Goal: Task Accomplishment & Management: Manage account settings

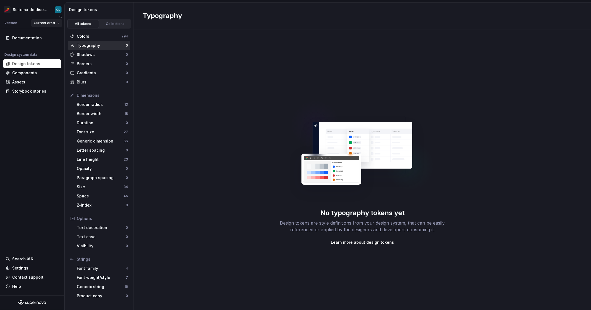
click at [52, 23] on html "Sistema de diseño Iberia CL Version Current draft Documentation Design system d…" at bounding box center [295, 155] width 591 height 310
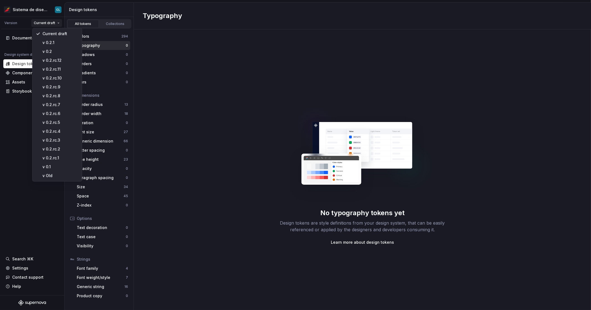
click at [260, 72] on html "Sistema de diseño Iberia CL Version Current draft Documentation Design system d…" at bounding box center [295, 155] width 591 height 310
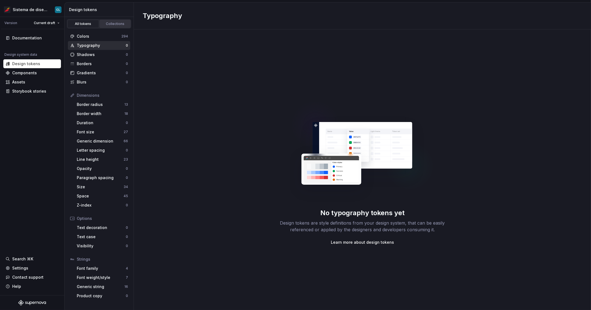
click at [114, 23] on div "Collections" at bounding box center [115, 24] width 28 height 4
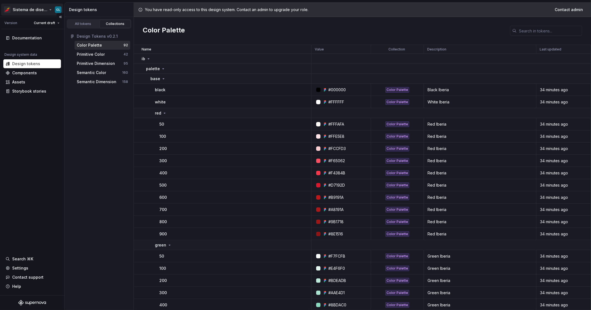
click at [46, 11] on html "Sistema de diseño Iberia CL Version Current draft Documentation Design system d…" at bounding box center [295, 155] width 591 height 310
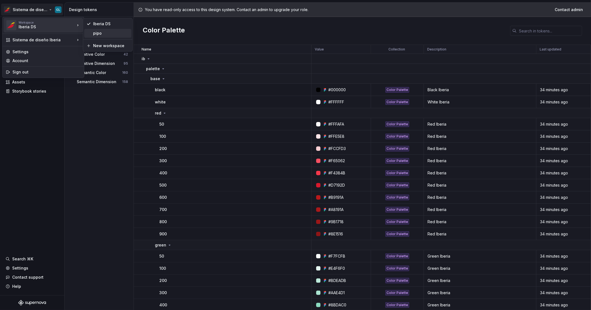
click at [95, 32] on div "pipo" at bounding box center [111, 33] width 36 height 6
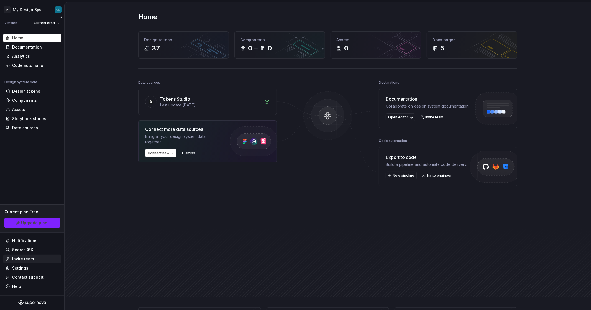
click at [34, 258] on div "Invite team" at bounding box center [32, 259] width 53 height 6
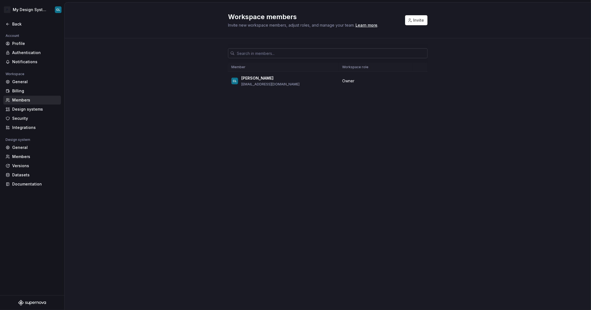
click at [249, 54] on input "text" at bounding box center [331, 53] width 193 height 10
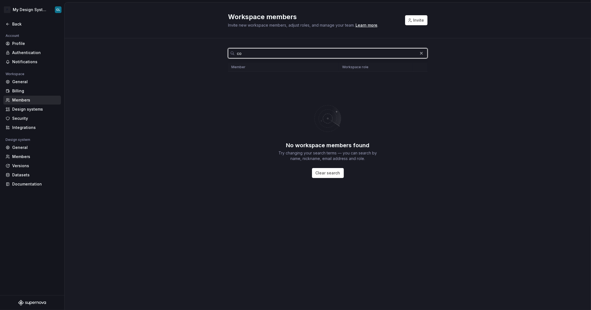
type input "co"
click at [256, 54] on input "co" at bounding box center [326, 53] width 183 height 10
click at [256, 53] on input "co" at bounding box center [326, 53] width 183 height 10
drag, startPoint x: 256, startPoint y: 53, endPoint x: 222, endPoint y: 55, distance: 33.3
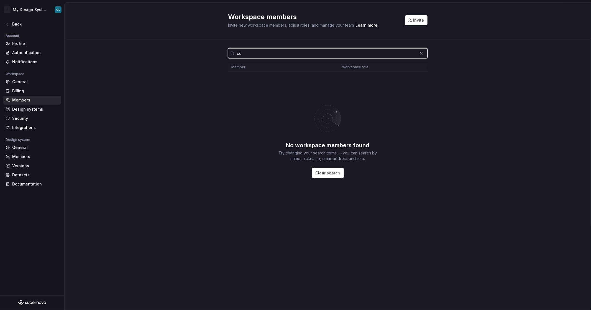
click at [222, 55] on div "co Member Workspace role No workspace members found Try changing your search te…" at bounding box center [328, 131] width 526 height 187
paste input "sanga.tmoreno@iberia.es"
type input "sanga.tmoreno@iberia.es"
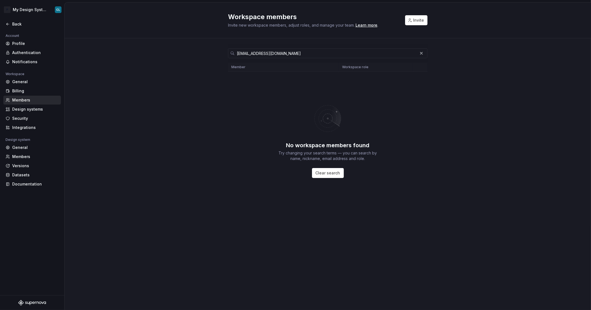
click at [321, 92] on div "No workspace members found Try changing your search terms — you can search by n…" at bounding box center [327, 138] width 199 height 133
click at [410, 20] on button "Invite" at bounding box center [416, 20] width 22 height 10
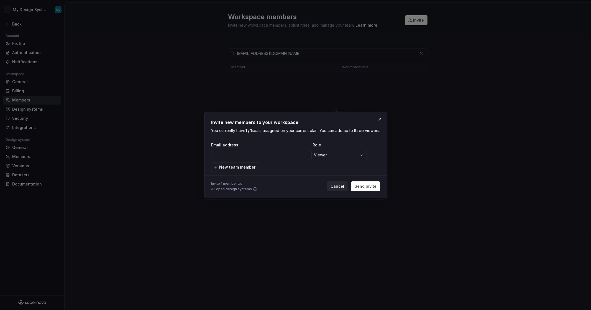
type input "sanga.tmoreno@iberia.es"
click at [331, 158] on div "**********" at bounding box center [295, 155] width 591 height 310
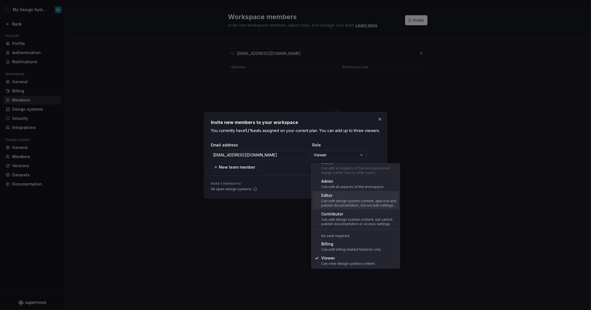
scroll to position [11, 0]
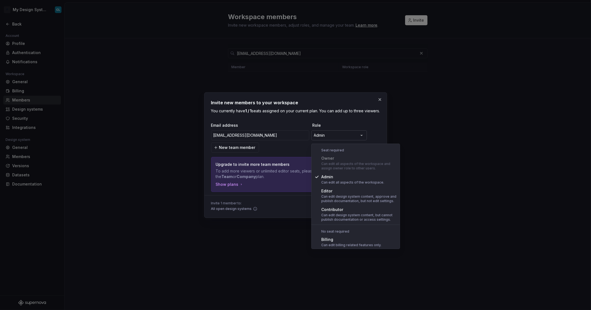
click at [319, 142] on div "**********" at bounding box center [295, 155] width 591 height 310
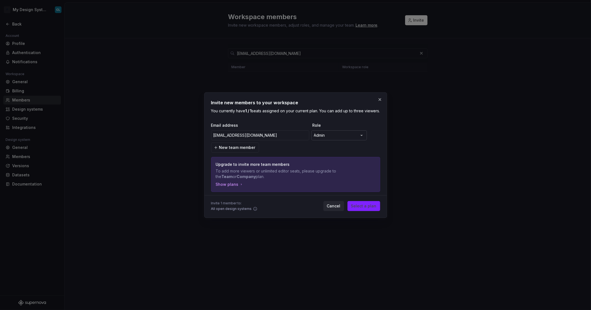
click at [348, 139] on div "**********" at bounding box center [295, 155] width 591 height 310
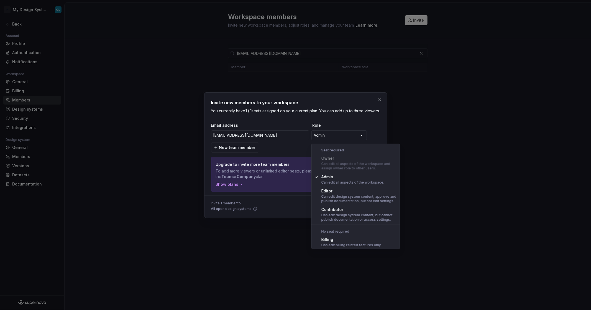
select select "*******"
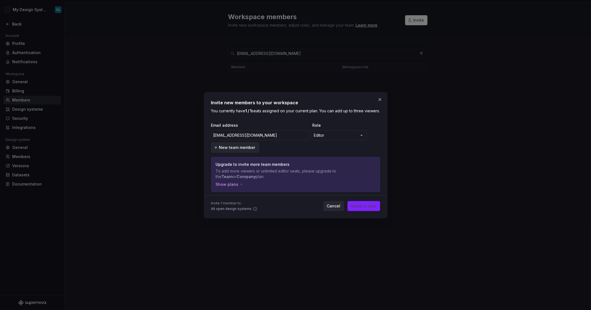
click at [227, 150] on span "New team member" at bounding box center [237, 148] width 36 height 6
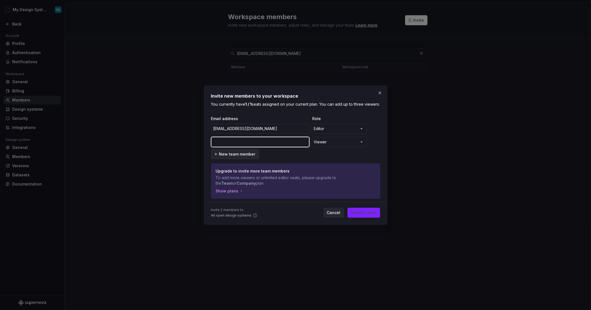
paste input "cocktail.adrodri@iberia.es"
type input "cocktail.adrodri@iberia.es"
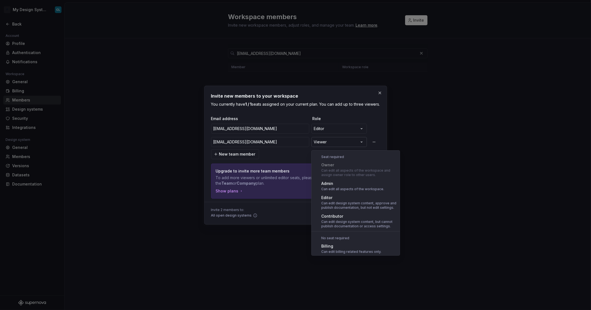
click at [350, 146] on div "**********" at bounding box center [295, 155] width 591 height 310
select select "*******"
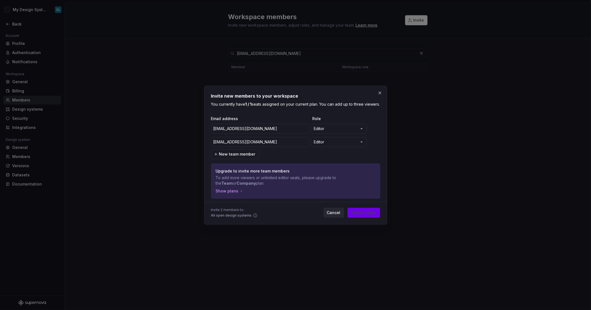
click at [373, 215] on span "Select a plan" at bounding box center [363, 213] width 25 height 6
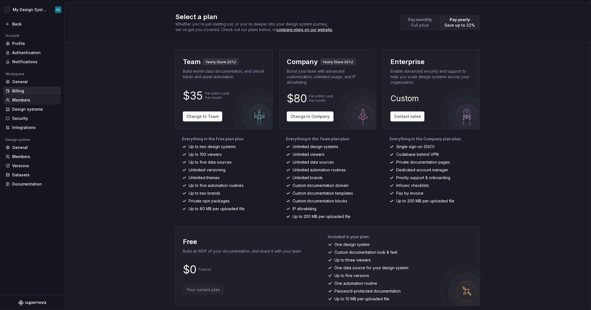
click at [29, 102] on div "Members" at bounding box center [35, 100] width 47 height 6
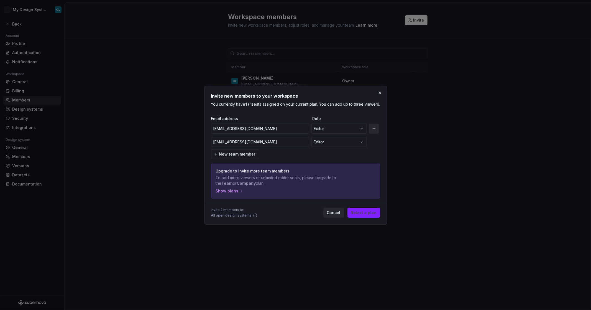
click at [374, 132] on button "button" at bounding box center [374, 129] width 10 height 10
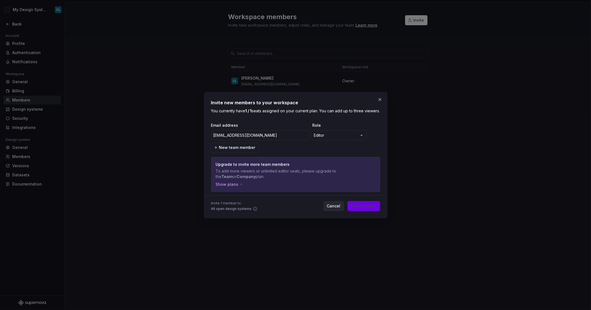
click at [367, 208] on span "Select a plan" at bounding box center [363, 206] width 25 height 6
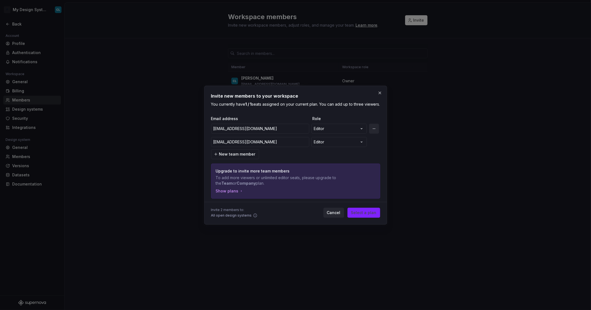
click at [375, 132] on button "button" at bounding box center [374, 129] width 10 height 10
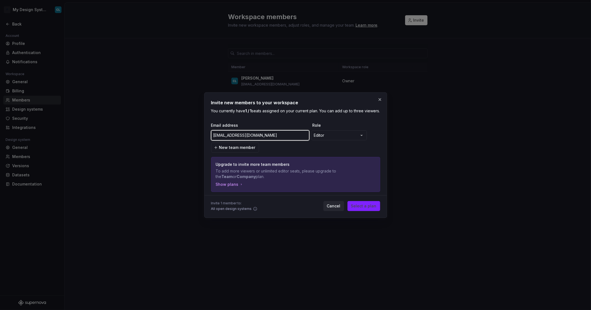
click at [243, 140] on input "cocktail.adrodri@iberia.es" at bounding box center [260, 135] width 98 height 10
click at [323, 139] on div "**********" at bounding box center [295, 155] width 591 height 310
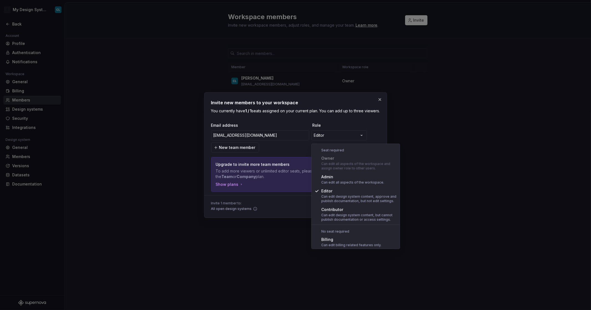
select select "*****"
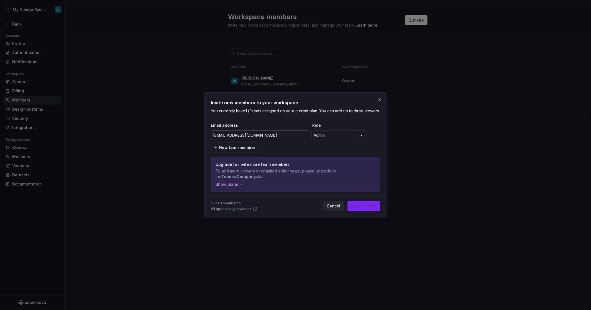
click at [269, 135] on input "cocktail.adrodri@iberia.es" at bounding box center [260, 135] width 98 height 10
click at [343, 209] on button "Cancel" at bounding box center [333, 206] width 21 height 10
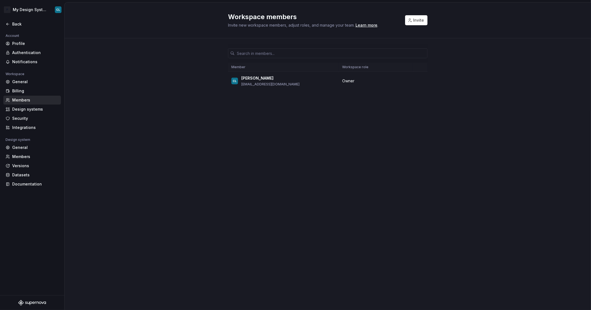
click at [206, 134] on div "Workspace members Invite new workspace members, adjust roles, and manage your t…" at bounding box center [328, 155] width 526 height 307
click at [8, 24] on icon at bounding box center [7, 24] width 2 height 2
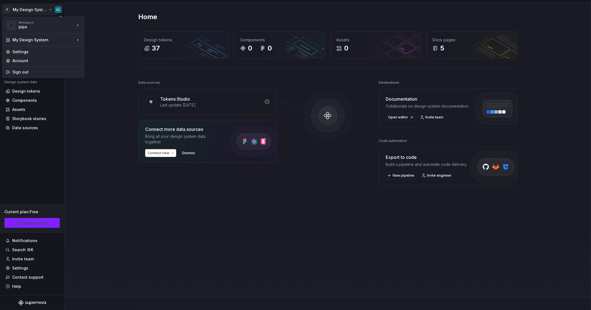
click at [48, 9] on html "P My Design System CL Version Current draft Home Documentation Analytics Code a…" at bounding box center [295, 155] width 591 height 310
click at [91, 23] on div "Iberia DS" at bounding box center [107, 23] width 47 height 9
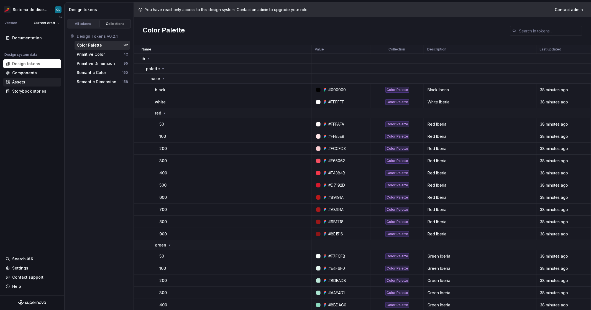
click at [20, 85] on div "Assets" at bounding box center [32, 82] width 58 height 9
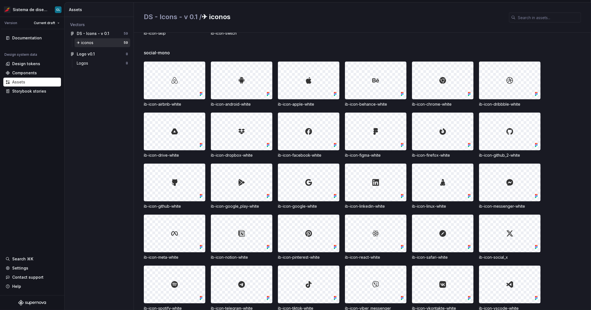
scroll to position [516, 0]
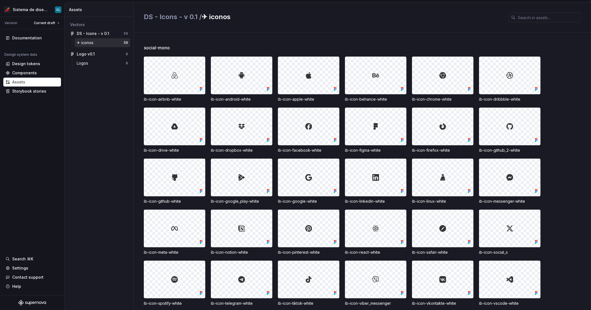
drag, startPoint x: 443, startPoint y: 182, endPoint x: 435, endPoint y: 177, distance: 9.1
click at [435, 177] on div at bounding box center [442, 177] width 61 height 37
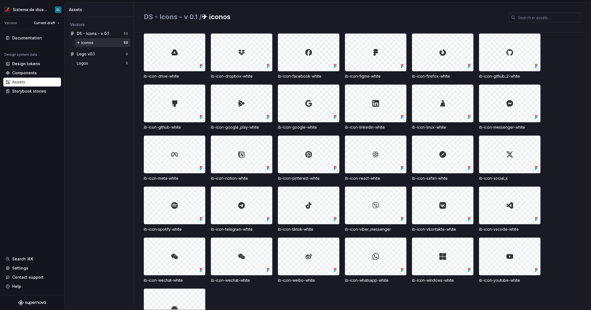
scroll to position [0, 0]
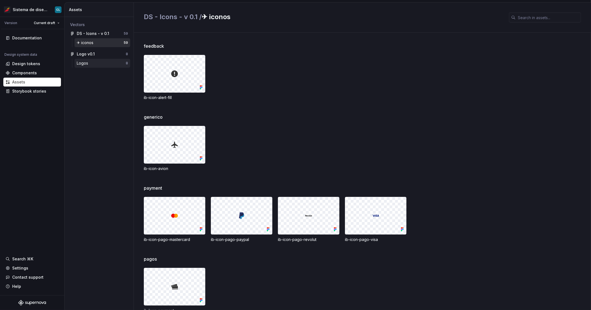
click at [83, 64] on div "Logos" at bounding box center [84, 63] width 14 height 6
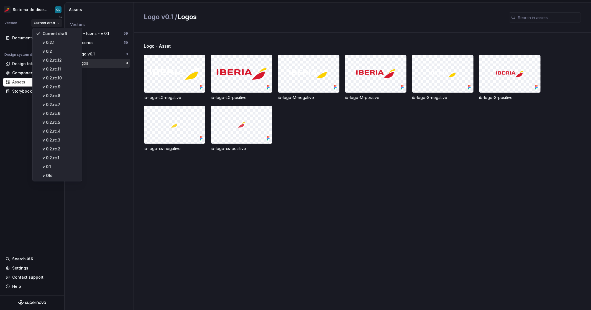
click at [50, 23] on html "Sistema de diseño Iberia CL Version Current draft Documentation Design system d…" at bounding box center [295, 155] width 591 height 310
click at [20, 22] on html "Sistema de diseño Iberia CL Version Current draft Documentation Design system d…" at bounding box center [295, 155] width 591 height 310
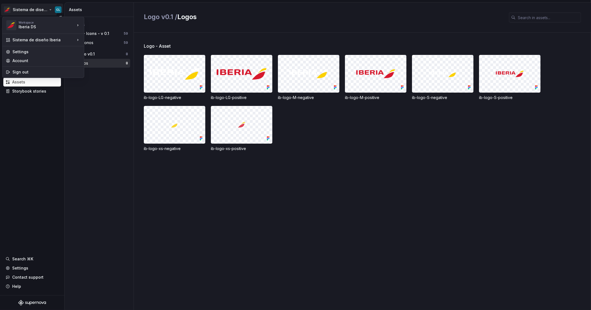
click at [40, 11] on html "Sistema de diseño Iberia CL Version Current draft Documentation Design system d…" at bounding box center [295, 155] width 591 height 310
click at [103, 32] on div "pipo" at bounding box center [111, 33] width 36 height 6
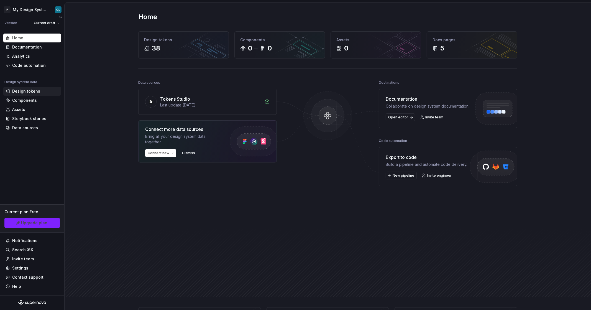
click at [34, 93] on div "Design tokens" at bounding box center [26, 91] width 28 height 6
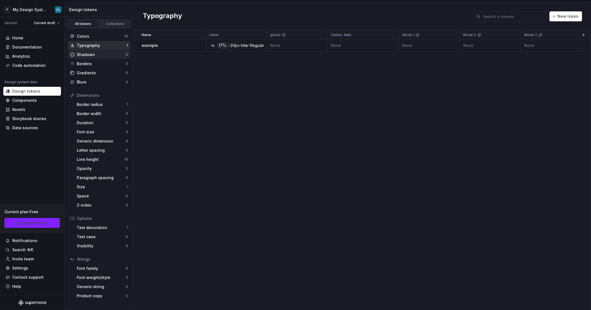
click at [89, 54] on div "Shadows" at bounding box center [101, 55] width 49 height 6
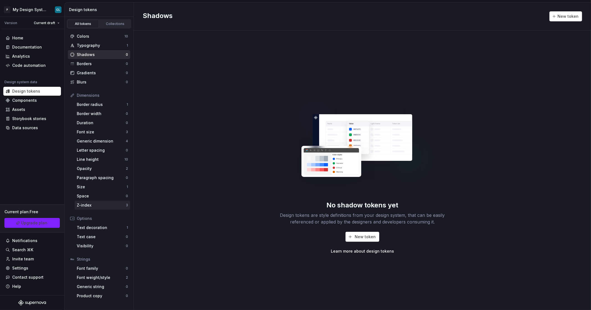
click at [81, 207] on div "Z-index" at bounding box center [101, 205] width 49 height 6
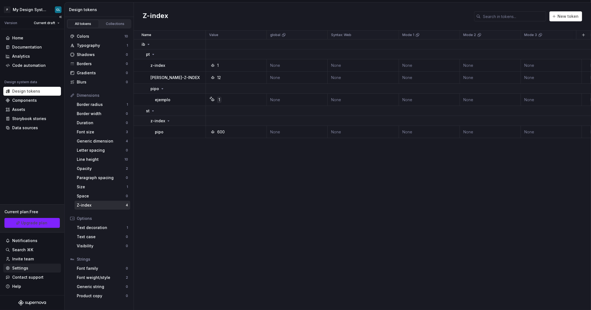
click at [28, 270] on div "Settings" at bounding box center [32, 268] width 53 height 6
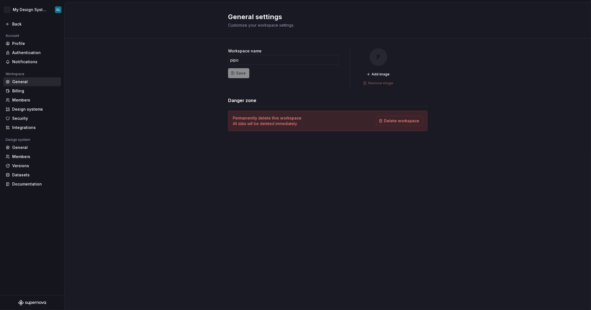
click at [150, 131] on div "Workspace name pipo Save P Add image Remove image Danger zone Permanently delet…" at bounding box center [328, 95] width 526 height 114
click at [35, 125] on div "Integrations" at bounding box center [35, 128] width 47 height 6
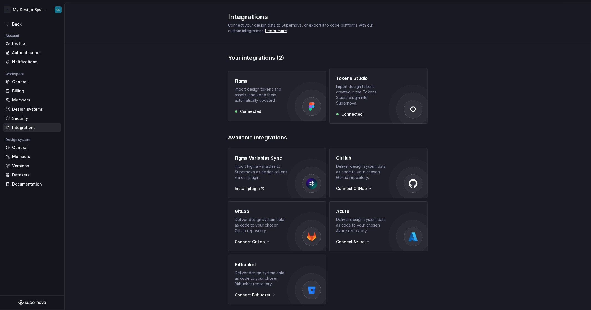
click at [279, 109] on div "Connected" at bounding box center [261, 112] width 53 height 6
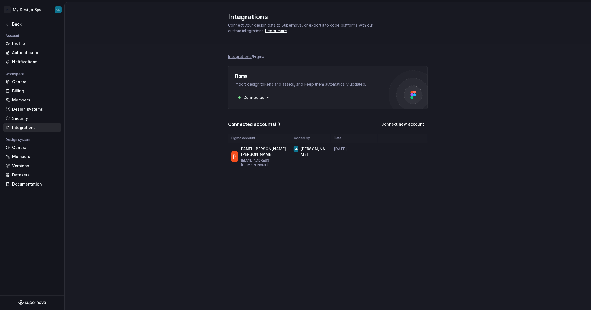
click at [241, 58] on li "Integrations" at bounding box center [240, 57] width 24 height 6
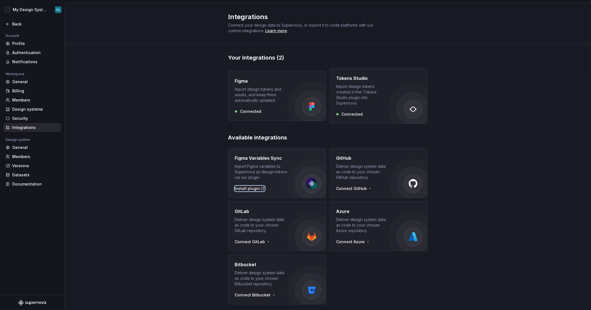
click at [245, 186] on div "Install plugin" at bounding box center [250, 189] width 30 height 6
click at [244, 91] on div "Import design tokens and assets, and keep them automatically updated." at bounding box center [261, 94] width 53 height 17
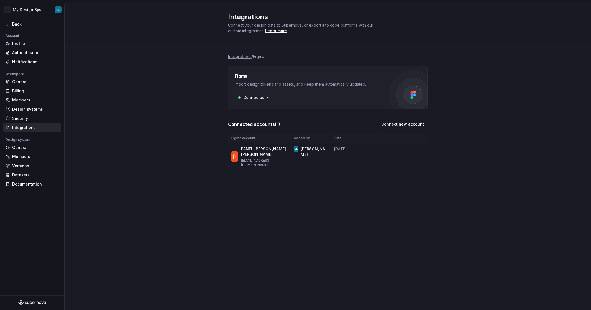
click at [259, 86] on div "Import design tokens and assets, and keep them automatically updated." at bounding box center [312, 84] width 154 height 6
click at [238, 56] on li "Integrations" at bounding box center [240, 57] width 24 height 6
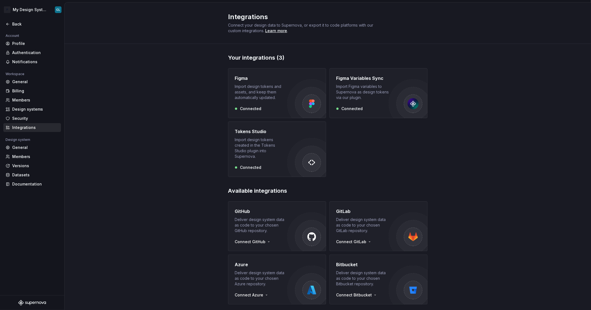
click at [36, 125] on div "Integrations" at bounding box center [35, 128] width 47 height 6
click at [312, 114] on img "button" at bounding box center [306, 98] width 39 height 39
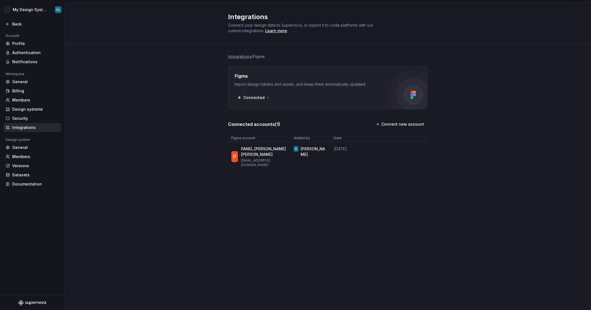
click at [246, 58] on li "Integrations" at bounding box center [240, 57] width 24 height 6
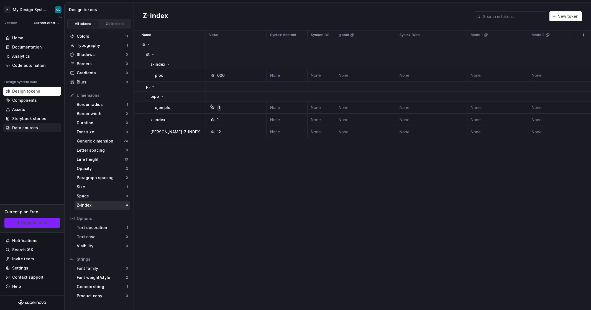
click at [22, 127] on div "Data sources" at bounding box center [25, 128] width 26 height 6
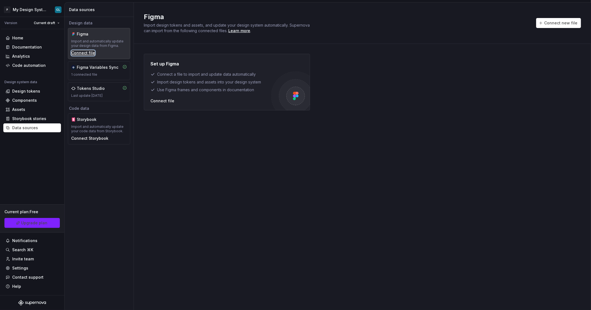
click at [76, 53] on div "Connect file" at bounding box center [83, 53] width 24 height 6
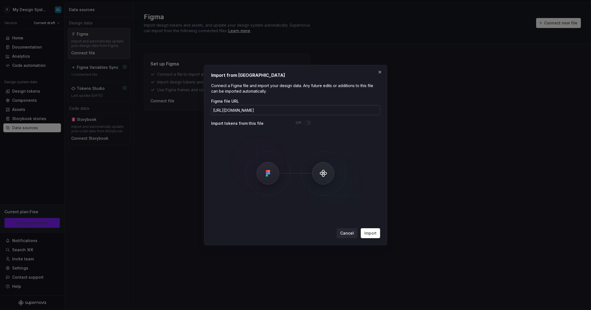
scroll to position [0, 64]
type input "https://www.figma.com/design/RbdVk0liuNwlxZurxJK718/Test-supernova-Figma?node-i…"
click at [374, 237] on button "Import" at bounding box center [370, 233] width 19 height 10
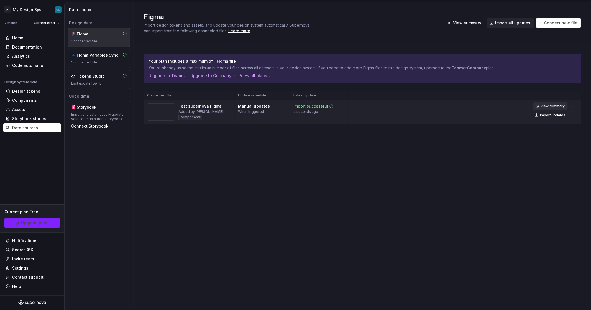
click at [551, 106] on span "View summary" at bounding box center [552, 106] width 24 height 4
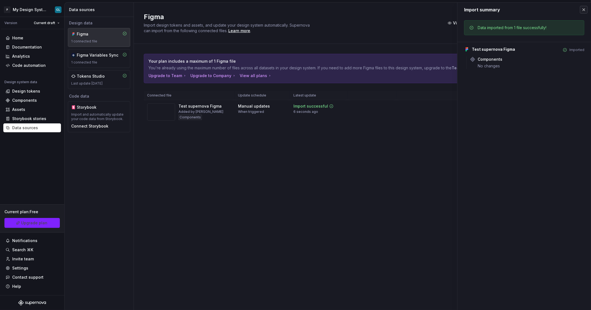
click at [584, 11] on button "button" at bounding box center [584, 10] width 8 height 8
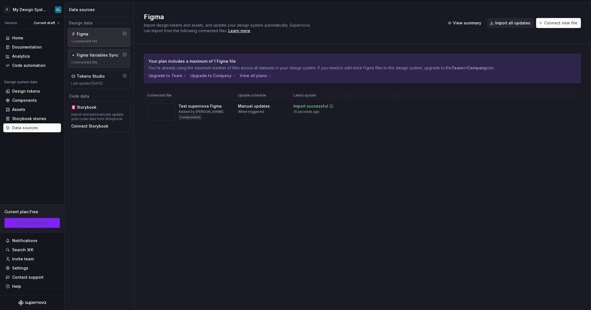
click at [99, 58] on div "Figma Variables Sync 1 connected file" at bounding box center [99, 58] width 56 height 12
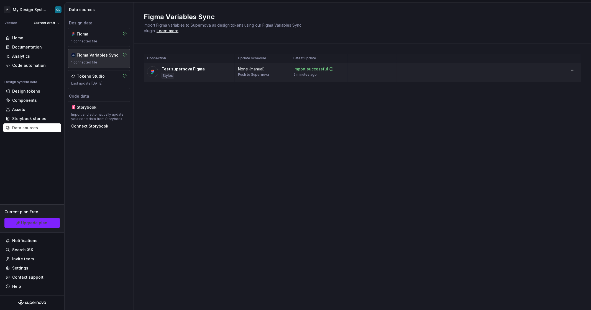
click at [165, 76] on div "Styles" at bounding box center [167, 76] width 12 height 6
click at [571, 69] on html "P My Design System CL Version Current draft Home Documentation Analytics Code a…" at bounding box center [295, 155] width 591 height 310
click at [192, 69] on html "P My Design System CL Version Current draft Home Documentation Analytics Code a…" at bounding box center [295, 155] width 591 height 310
click at [192, 69] on div "Test supernova Figma" at bounding box center [182, 69] width 43 height 6
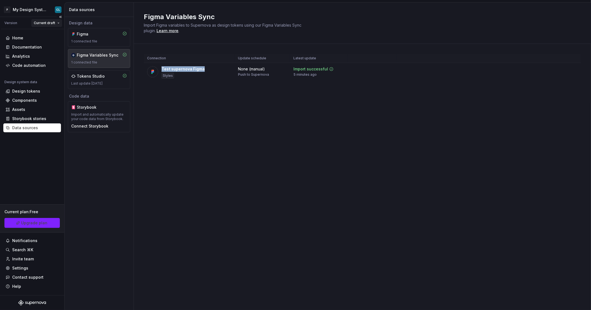
click at [36, 24] on html "P My Design System CL Version Current draft Home Documentation Analytics Code a…" at bounding box center [295, 155] width 591 height 310
click at [53, 36] on div "Current draft" at bounding box center [60, 34] width 36 height 6
click at [36, 93] on div "Design tokens" at bounding box center [26, 91] width 28 height 6
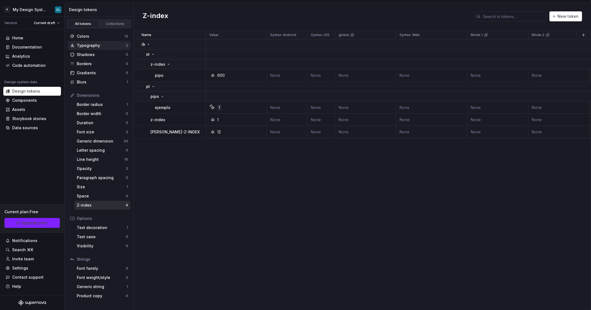
click at [89, 47] on div "Typography" at bounding box center [101, 46] width 49 height 6
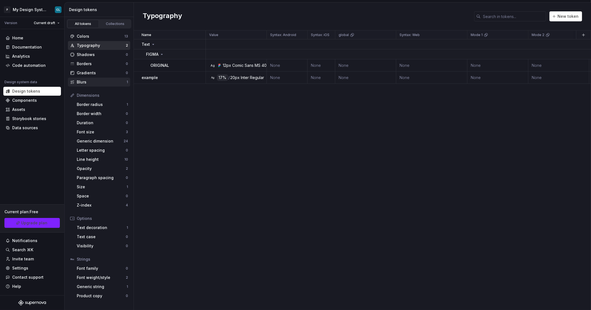
click at [93, 81] on div "Blurs" at bounding box center [102, 82] width 50 height 6
click at [89, 43] on div "Typography" at bounding box center [101, 46] width 49 height 6
drag, startPoint x: 266, startPoint y: 37, endPoint x: 366, endPoint y: 37, distance: 99.7
click at [378, 36] on div "Value" at bounding box center [295, 34] width 179 height 9
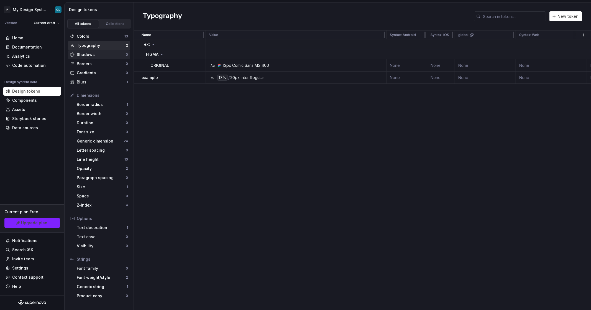
click at [102, 54] on div "Shadows" at bounding box center [101, 55] width 49 height 6
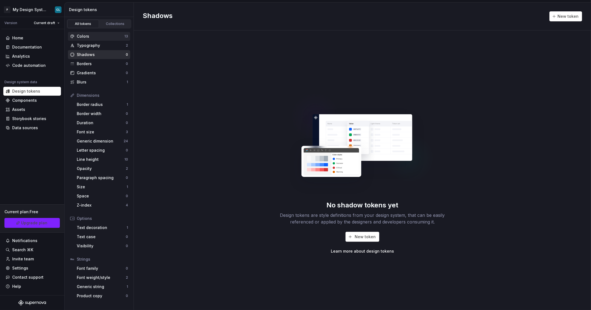
click at [104, 37] on div "Colors" at bounding box center [101, 37] width 48 height 6
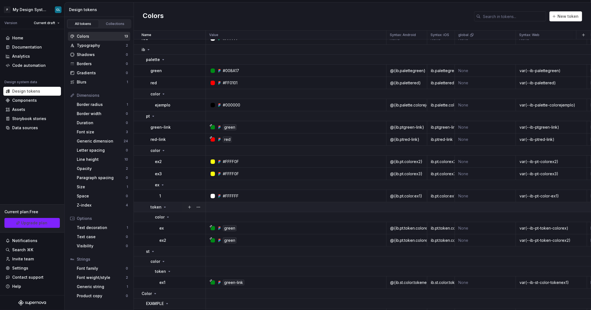
scroll to position [19, 0]
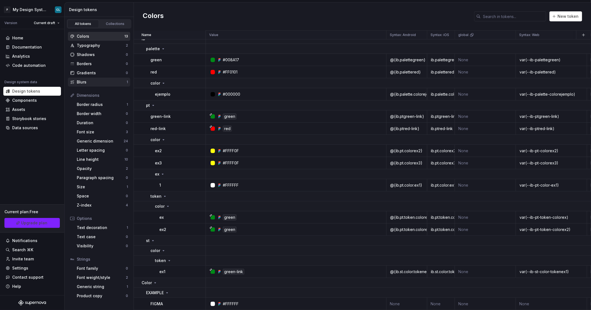
click at [99, 85] on div "Blurs 1" at bounding box center [99, 82] width 62 height 9
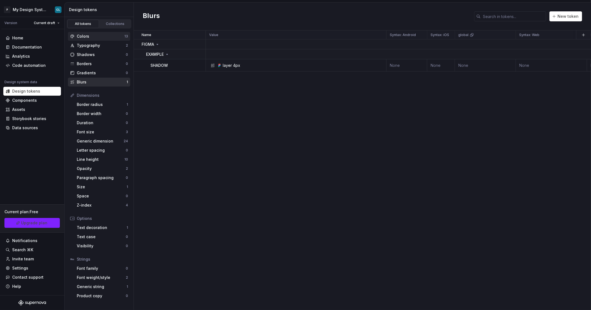
click at [89, 37] on div "Colors" at bounding box center [101, 37] width 48 height 6
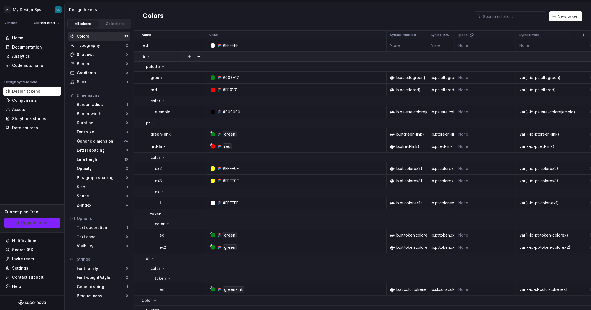
click at [147, 54] on div "ib" at bounding box center [146, 57] width 9 height 6
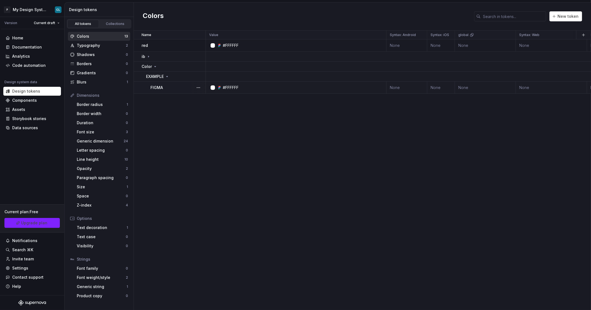
click at [212, 88] on div at bounding box center [212, 87] width 4 height 4
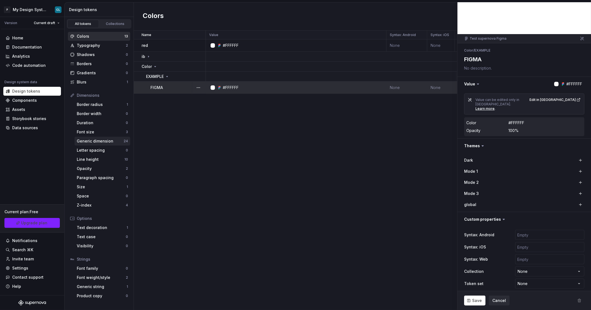
click at [108, 142] on div "Generic dimension" at bounding box center [100, 141] width 47 height 6
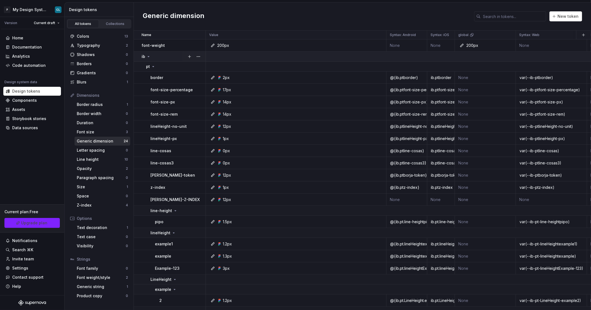
click at [147, 59] on div "ib" at bounding box center [146, 57] width 9 height 6
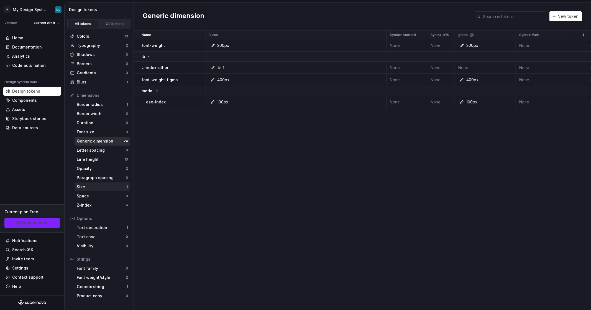
click at [95, 188] on div "Size" at bounding box center [102, 187] width 50 height 6
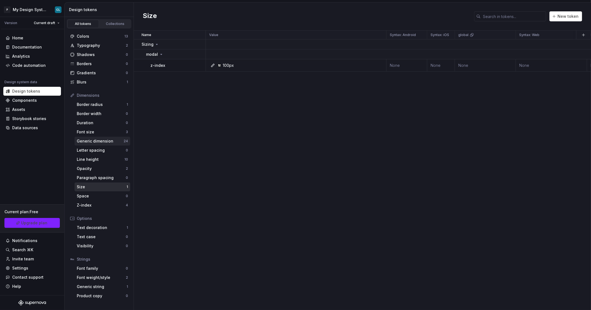
click at [102, 142] on div "Generic dimension" at bounding box center [100, 141] width 47 height 6
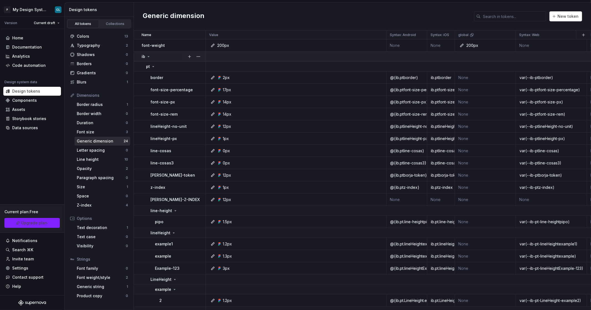
click at [148, 55] on icon at bounding box center [148, 56] width 4 height 4
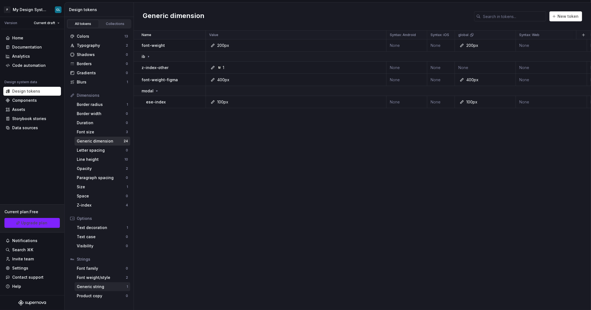
click at [98, 287] on div "Generic string" at bounding box center [102, 287] width 50 height 6
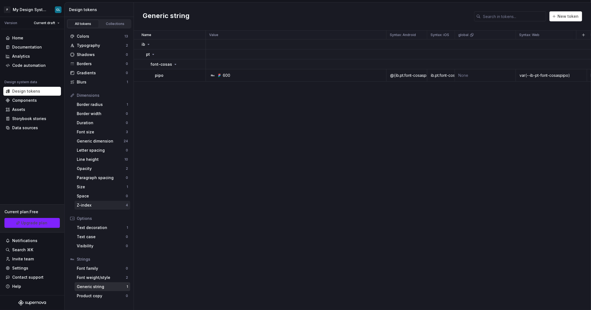
click at [94, 206] on div "Z-index" at bounding box center [101, 205] width 49 height 6
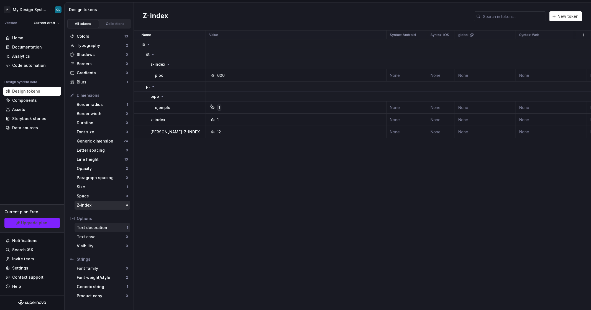
click at [88, 227] on div "Text decoration" at bounding box center [102, 228] width 50 height 6
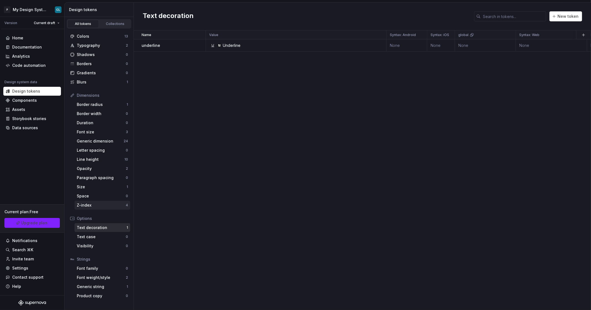
click at [86, 204] on div "Z-index" at bounding box center [101, 205] width 49 height 6
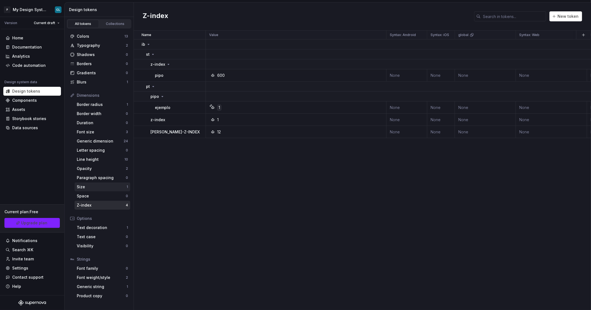
click at [90, 185] on div "Size" at bounding box center [102, 187] width 50 height 6
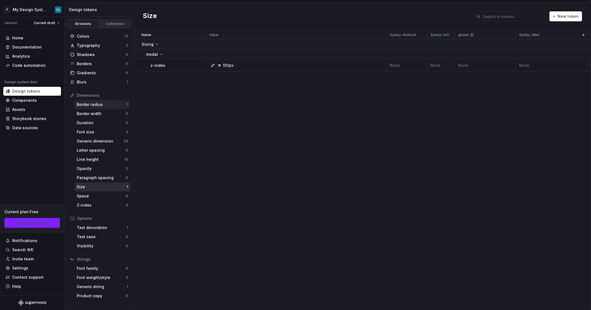
click at [110, 106] on div "Border radius" at bounding box center [102, 105] width 50 height 6
click at [91, 42] on div "Typography 2" at bounding box center [99, 45] width 62 height 9
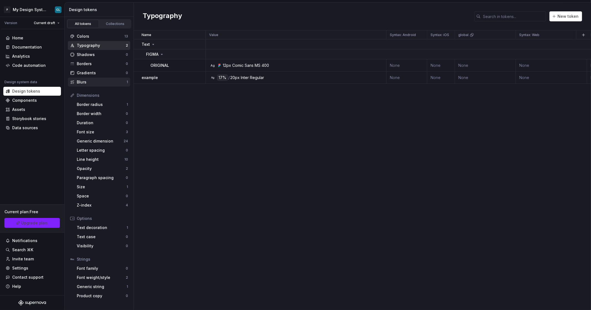
click at [85, 80] on div "Blurs" at bounding box center [102, 82] width 50 height 6
click at [230, 66] on div "layer" at bounding box center [227, 66] width 9 height 6
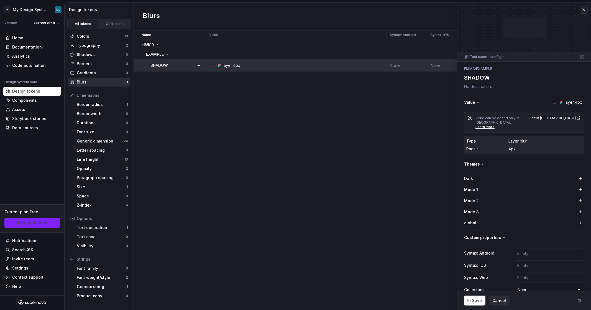
click at [210, 66] on div "layer 4px" at bounding box center [297, 66] width 176 height 6
type textarea "*"
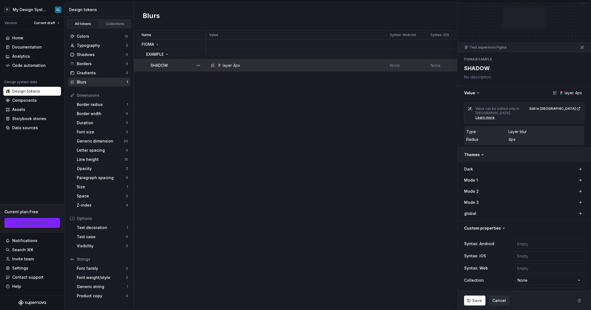
scroll to position [18, 0]
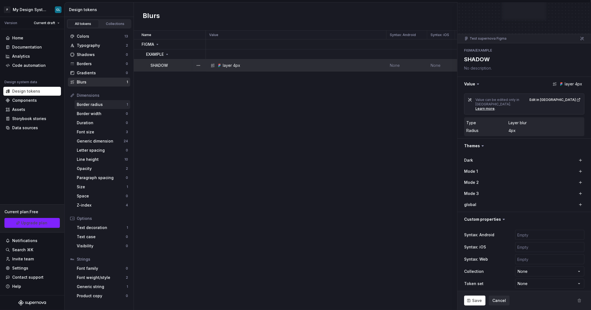
click at [90, 106] on div "Border radius" at bounding box center [102, 105] width 50 height 6
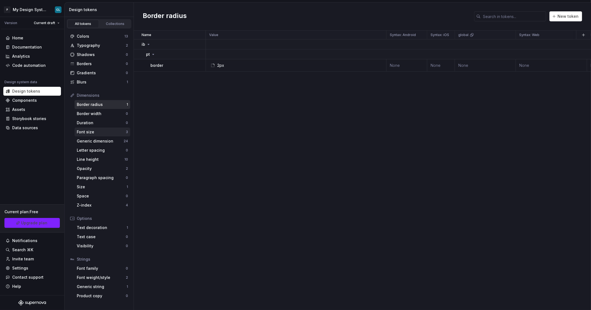
click at [97, 134] on div "Font size" at bounding box center [101, 132] width 49 height 6
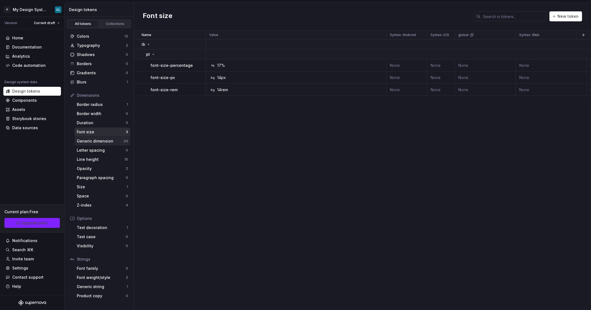
click at [95, 141] on div "Generic dimension" at bounding box center [100, 141] width 47 height 6
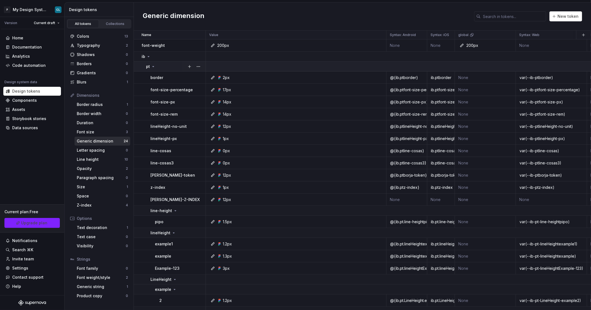
click at [148, 66] on p "pt" at bounding box center [148, 67] width 4 height 6
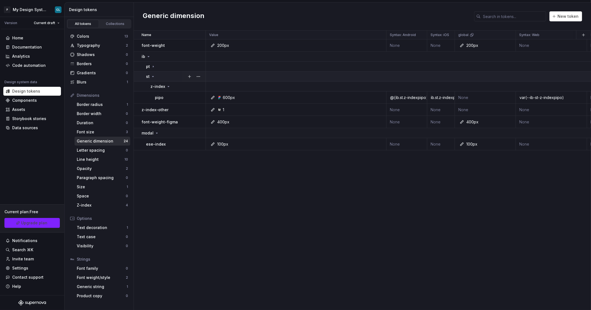
click at [153, 76] on icon at bounding box center [152, 76] width 1 height 1
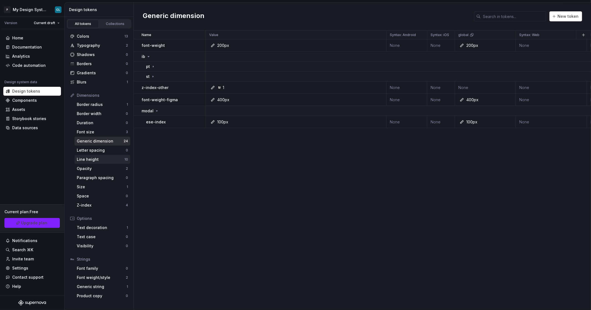
click at [99, 156] on div "Line height 10" at bounding box center [103, 159] width 56 height 9
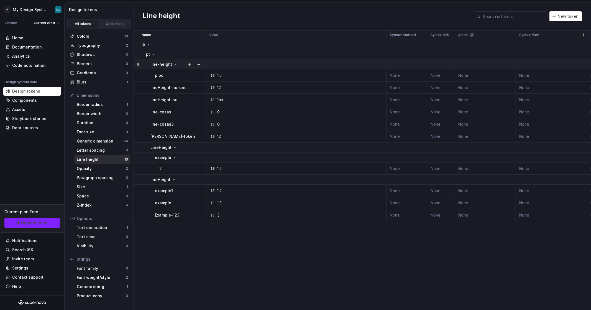
click at [169, 66] on p "line-height" at bounding box center [161, 64] width 22 height 6
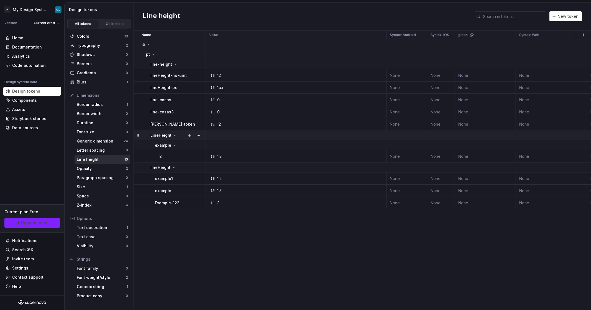
click at [174, 135] on icon at bounding box center [175, 135] width 4 height 4
click at [172, 145] on icon at bounding box center [173, 145] width 4 height 4
click at [106, 171] on div "Opacity 2" at bounding box center [103, 168] width 56 height 9
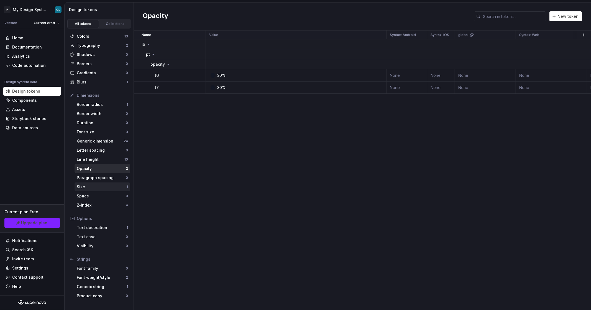
click at [99, 183] on div "Size 1" at bounding box center [103, 186] width 56 height 9
click at [105, 201] on div "Z-index 4" at bounding box center [103, 205] width 56 height 9
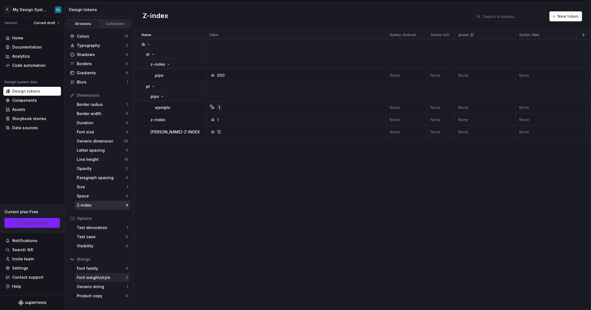
click at [96, 278] on div "Font weight/style" at bounding box center [101, 277] width 49 height 6
click at [105, 206] on div "Z-index" at bounding box center [101, 205] width 49 height 6
click at [99, 186] on div "Size" at bounding box center [102, 187] width 50 height 6
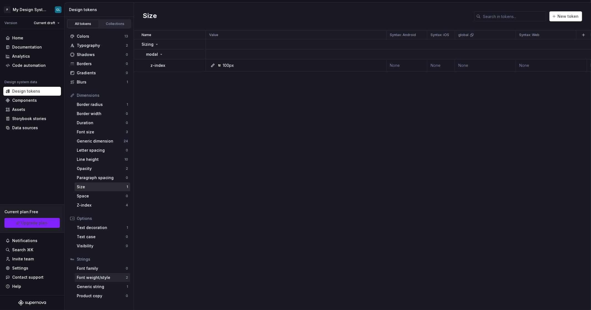
click at [100, 274] on div "Font weight/style 2" at bounding box center [103, 277] width 56 height 9
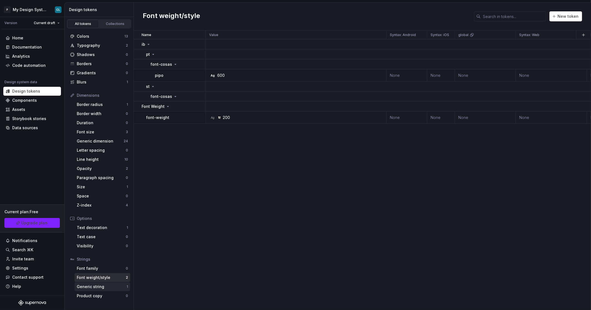
click at [100, 289] on div "Generic string" at bounding box center [102, 287] width 50 height 6
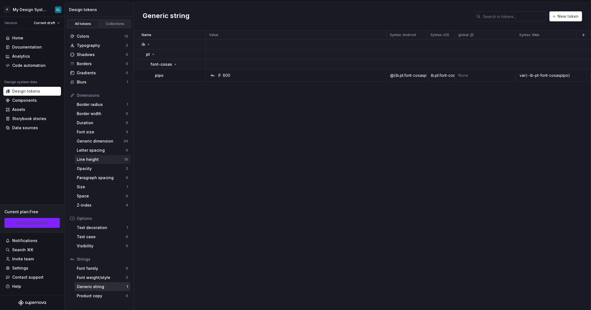
click at [101, 159] on div "Line height" at bounding box center [101, 159] width 48 height 6
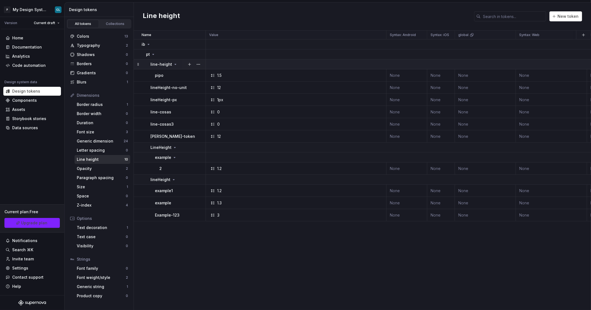
click at [173, 63] on icon at bounding box center [175, 64] width 4 height 4
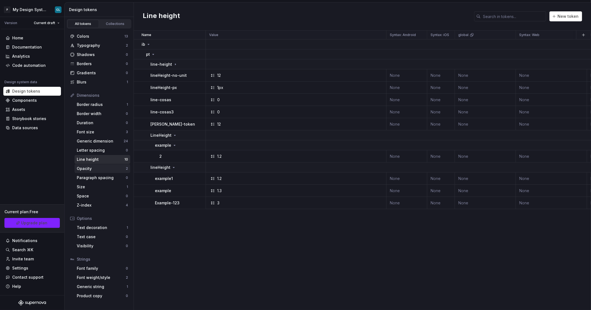
click at [115, 166] on div "Opacity" at bounding box center [101, 169] width 49 height 6
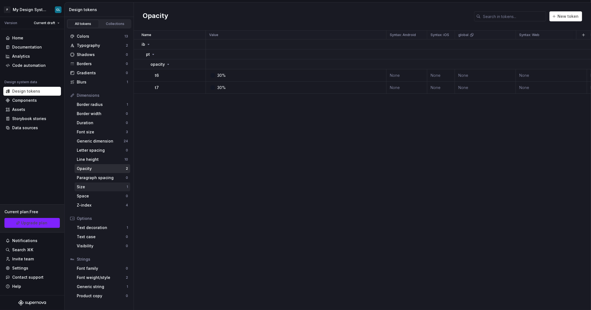
click at [111, 189] on div "Size" at bounding box center [102, 187] width 50 height 6
click at [108, 189] on div "Size" at bounding box center [102, 187] width 50 height 6
click at [101, 204] on div "Z-index" at bounding box center [101, 205] width 49 height 6
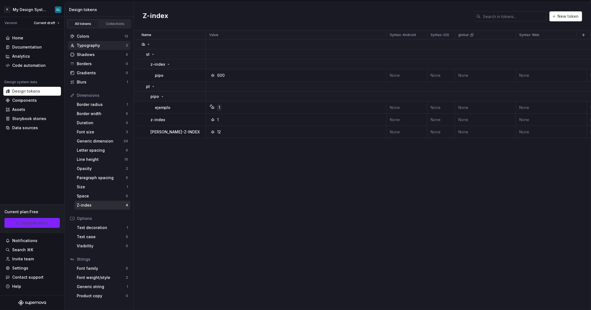
click at [86, 43] on div "Typography" at bounding box center [101, 46] width 49 height 6
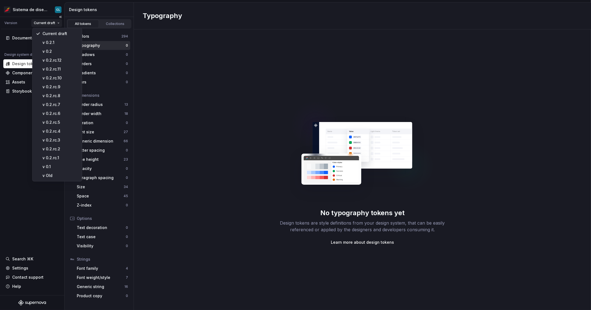
click at [48, 24] on html "Sistema de diseño Iberia CL Version Current draft Documentation Design system d…" at bounding box center [295, 155] width 591 height 310
click at [16, 122] on html "Sistema de diseño Iberia CL Version Current draft Documentation Design system d…" at bounding box center [295, 155] width 591 height 310
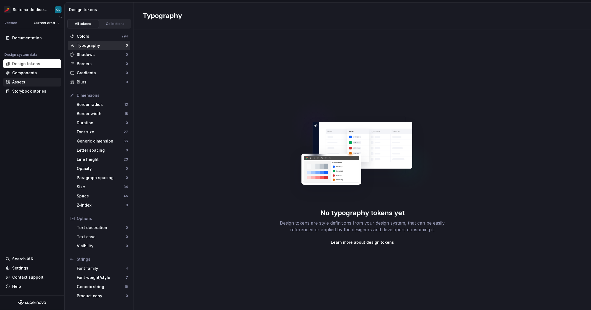
click at [27, 79] on div "Assets" at bounding box center [32, 82] width 53 height 6
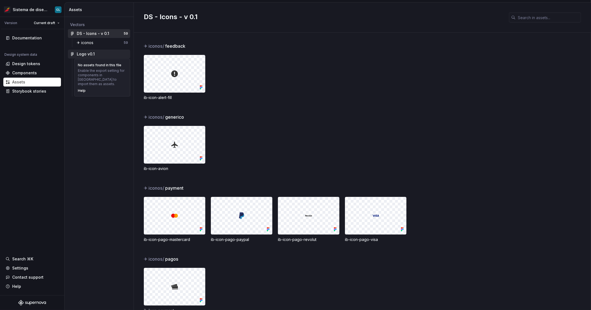
click at [96, 53] on div "Logo v0.1" at bounding box center [102, 54] width 51 height 6
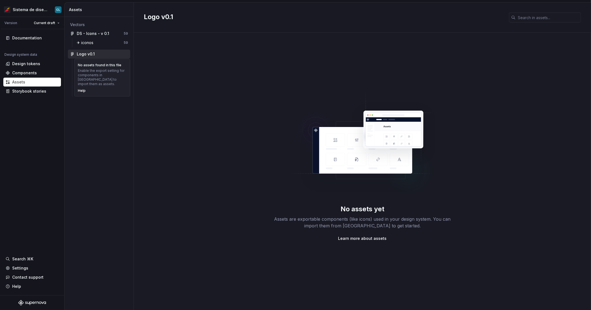
click at [89, 117] on div "Vectors DS - Icons - v 0.1 59 ✈︎ iconos 59 Logo v0.1 No assets found in this fi…" at bounding box center [99, 163] width 69 height 293
click at [94, 123] on div "Vectors DS - Icons - v 0.1 59 ✈︎ iconos 59 Logo v0.1 No assets found in this fi…" at bounding box center [99, 163] width 69 height 293
click at [89, 44] on div "✈︎ iconos" at bounding box center [86, 43] width 19 height 6
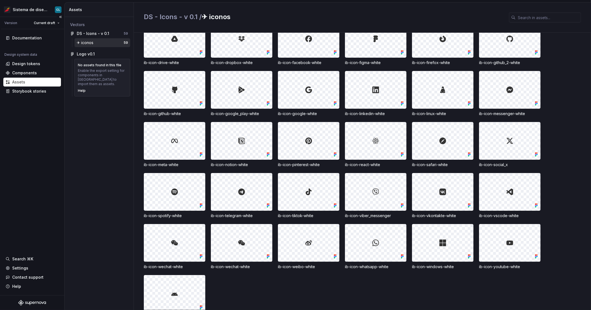
scroll to position [627, 0]
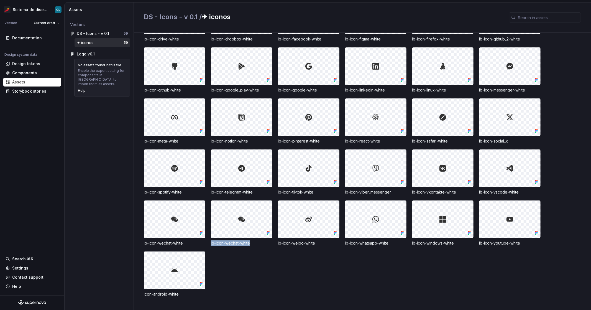
drag, startPoint x: 211, startPoint y: 243, endPoint x: 249, endPoint y: 244, distance: 38.5
click at [249, 244] on div "ib-icon-airbnb-white ib-icon-android-white ib-icon-apple-white ib-icon-behance-…" at bounding box center [367, 120] width 447 height 351
drag, startPoint x: 427, startPoint y: 191, endPoint x: 444, endPoint y: 192, distance: 16.3
click at [444, 192] on div "ib-icon-vkontakte-white" at bounding box center [442, 192] width 61 height 6
copy div "vkontakte"
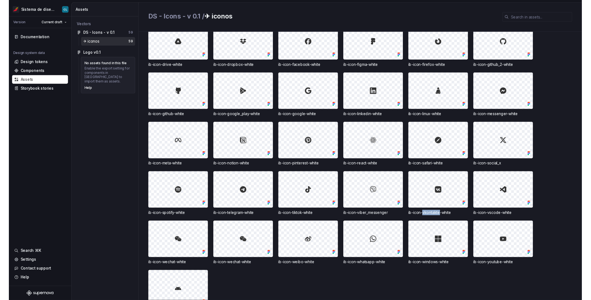
scroll to position [479, 0]
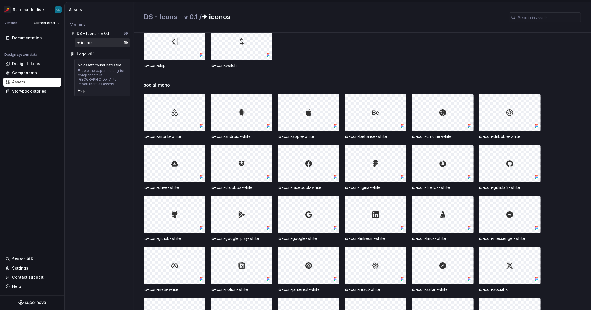
drag, startPoint x: 441, startPoint y: 94, endPoint x: 238, endPoint y: 0, distance: 224.3
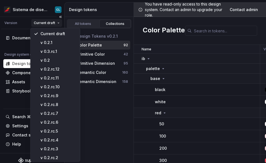
click at [53, 25] on html "Sistema de diseño Iberia CL Version Current draft Documentation Design system d…" at bounding box center [133, 81] width 266 height 163
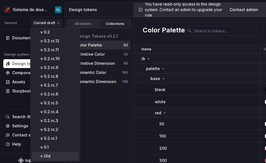
click at [48, 156] on div "v Old" at bounding box center [58, 156] width 36 height 6
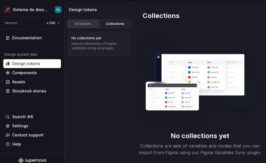
click at [88, 24] on div "All tokens" at bounding box center [83, 24] width 28 height 4
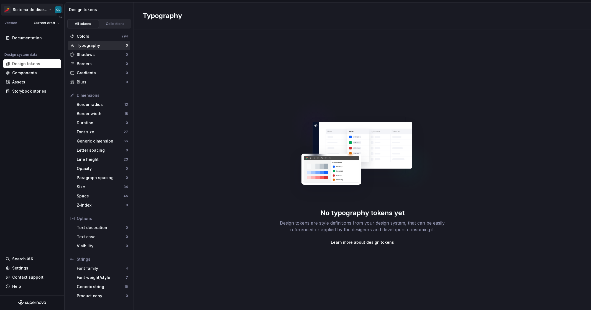
click at [49, 10] on html "Sistema de diseño Iberia CL Version Current draft Documentation Design system d…" at bounding box center [295, 155] width 591 height 310
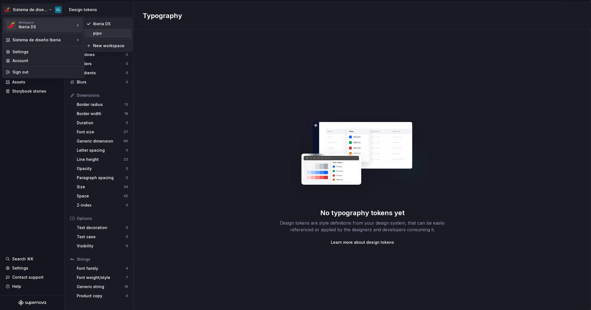
click at [97, 36] on div "pipo" at bounding box center [111, 33] width 36 height 6
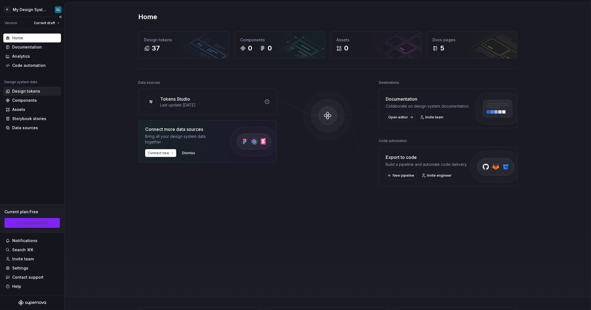
click at [30, 91] on div "Design tokens" at bounding box center [26, 91] width 28 height 6
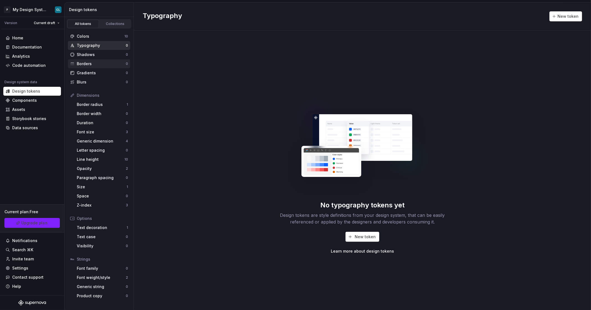
click at [87, 65] on div "Borders" at bounding box center [101, 64] width 49 height 6
click at [88, 45] on div "Typography" at bounding box center [101, 46] width 49 height 6
click at [367, 236] on span "New token" at bounding box center [364, 237] width 21 height 6
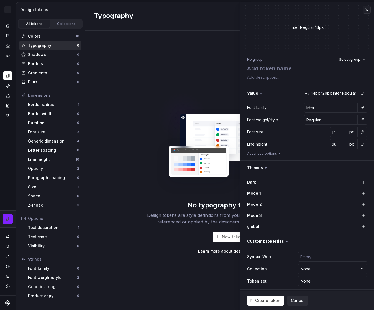
type textarea "*"
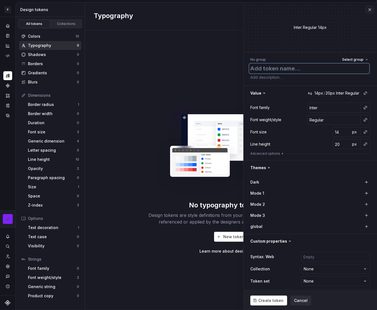
click at [323, 66] on textarea at bounding box center [310, 68] width 120 height 10
type textarea "e"
type textarea "*"
type textarea "ex"
type textarea "*"
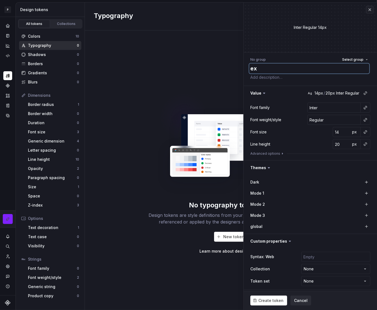
type textarea "exa"
type textarea "*"
type textarea "exam"
type textarea "*"
type textarea "examp"
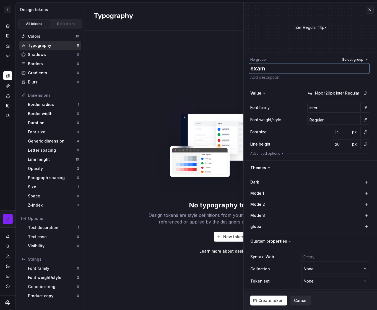
type textarea "*"
type textarea "exampl"
type textarea "*"
type textarea "example"
type textarea "*"
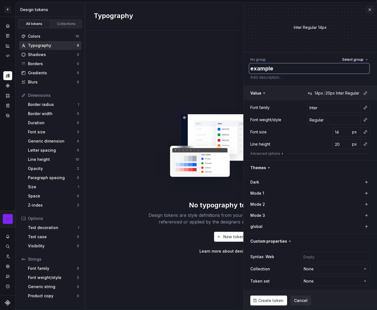
type textarea "example"
click at [315, 94] on button "button" at bounding box center [310, 93] width 133 height 14
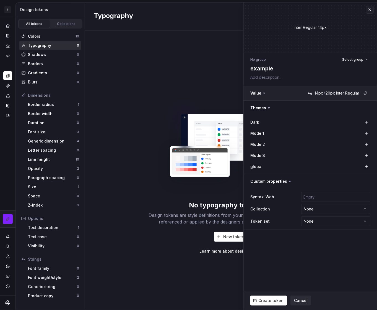
click at [315, 94] on button "button" at bounding box center [310, 93] width 133 height 14
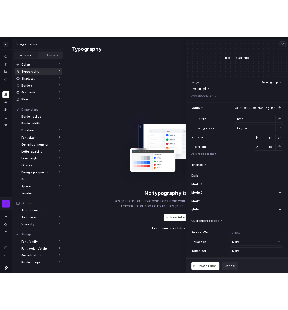
scroll to position [2, 0]
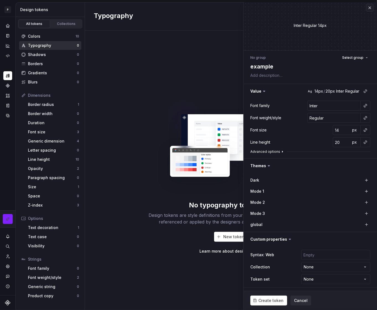
click at [276, 153] on button "Advanced options" at bounding box center [268, 151] width 34 height 4
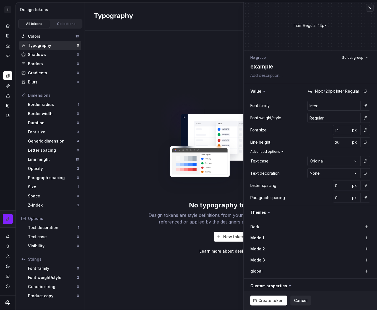
click at [276, 152] on button "Advanced options" at bounding box center [268, 151] width 34 height 4
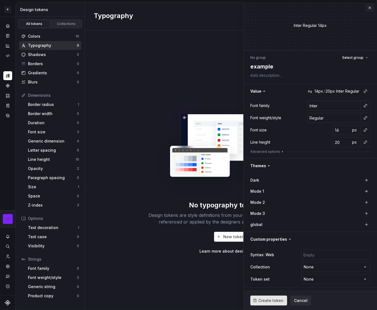
click at [269, 299] on span "Create token" at bounding box center [271, 300] width 25 height 6
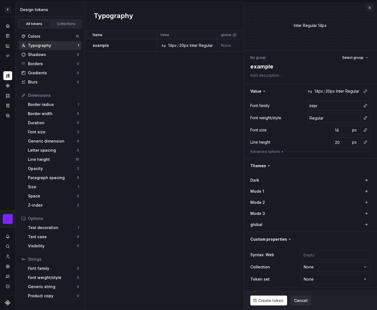
type textarea "*"
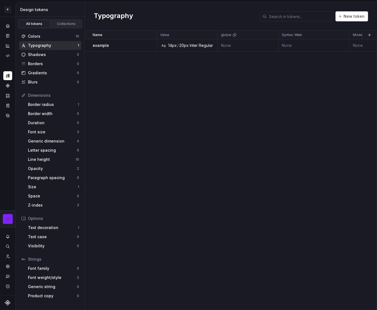
click at [377, 85] on div "Name Value global Syntax: Web Mode 1 Mode 2 Mode 3 Collection Dark Token set De…" at bounding box center [231, 169] width 292 height 279
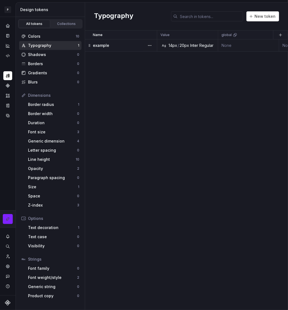
click at [180, 46] on div "20px" at bounding box center [183, 46] width 9 height 6
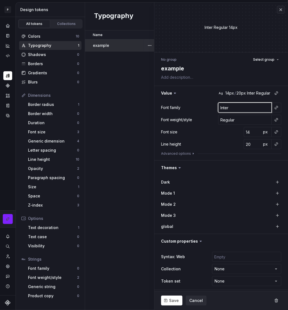
click at [238, 107] on input "Inter" at bounding box center [244, 107] width 53 height 10
click at [273, 133] on button "button" at bounding box center [276, 132] width 8 height 8
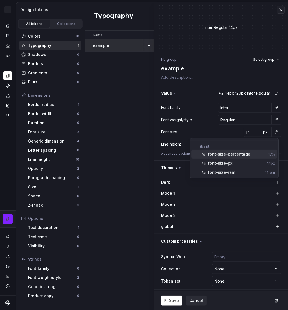
click at [252, 155] on div "font-size-percentage" at bounding box center [237, 154] width 58 height 6
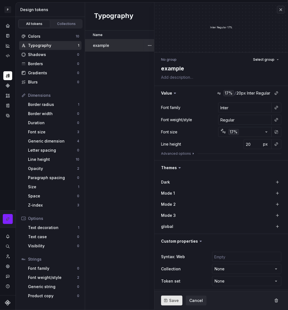
click at [169, 303] on span "Save" at bounding box center [174, 300] width 10 height 6
type textarea "*"
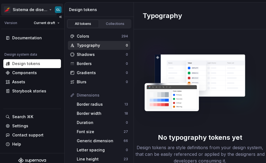
click at [50, 11] on html "Sistema de diseño Iberia CL Version Current draft Documentation Design system d…" at bounding box center [133, 81] width 266 height 163
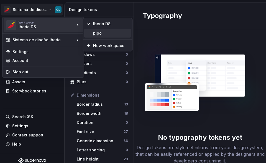
click at [96, 32] on div "pipo" at bounding box center [111, 33] width 36 height 6
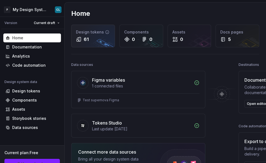
click at [98, 42] on div "61" at bounding box center [93, 39] width 34 height 7
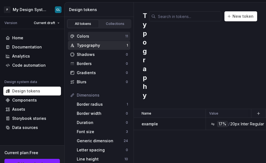
click at [99, 37] on div "Colors" at bounding box center [101, 37] width 48 height 6
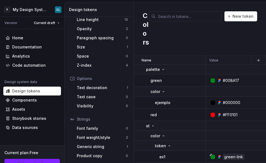
scroll to position [137, 0]
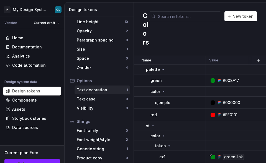
click at [92, 90] on div "Text decoration" at bounding box center [102, 90] width 50 height 6
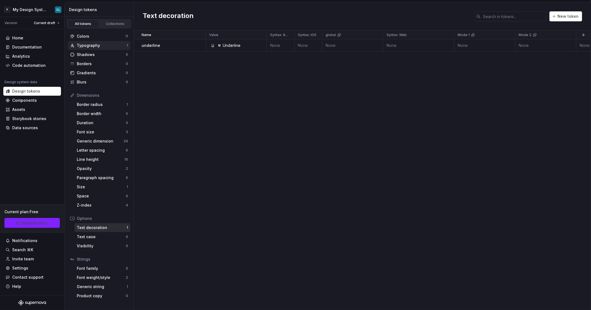
click at [96, 45] on div "Typography" at bounding box center [102, 46] width 50 height 6
click at [106, 163] on div "Generic string" at bounding box center [102, 287] width 50 height 6
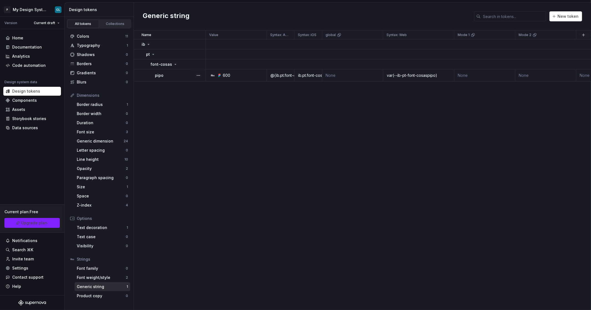
click at [266, 75] on div "@{ib.pt.font-cosaspipo}" at bounding box center [280, 76] width 27 height 6
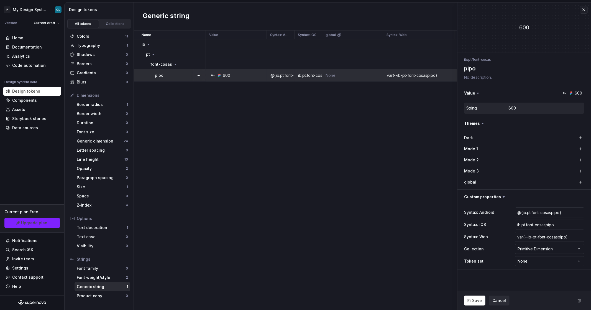
type textarea "*"
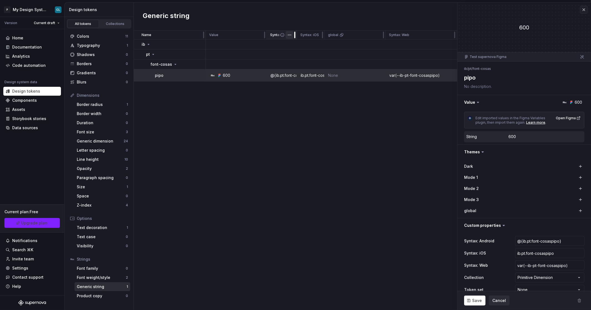
drag, startPoint x: 293, startPoint y: 36, endPoint x: 296, endPoint y: 38, distance: 3.2
click at [266, 38] on div at bounding box center [294, 34] width 4 height 9
click at [99, 163] on div "Font weight/style" at bounding box center [101, 277] width 49 height 6
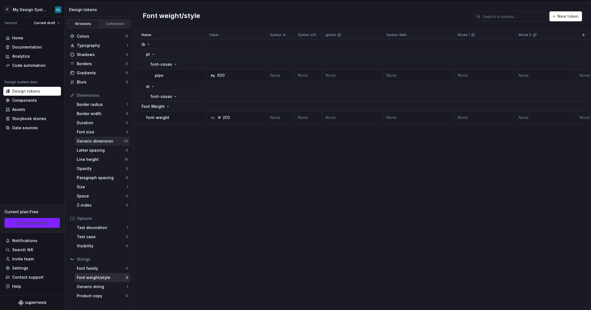
click at [106, 141] on div "Generic dimension" at bounding box center [100, 141] width 47 height 6
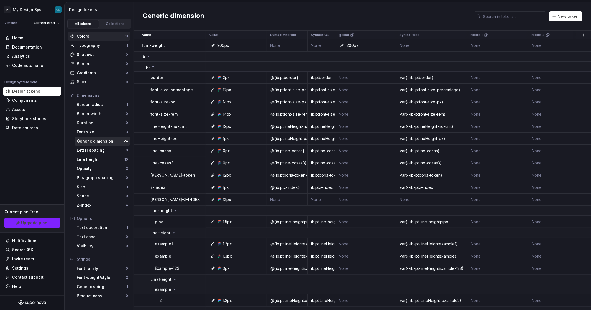
click at [86, 36] on div "Colors" at bounding box center [101, 37] width 48 height 6
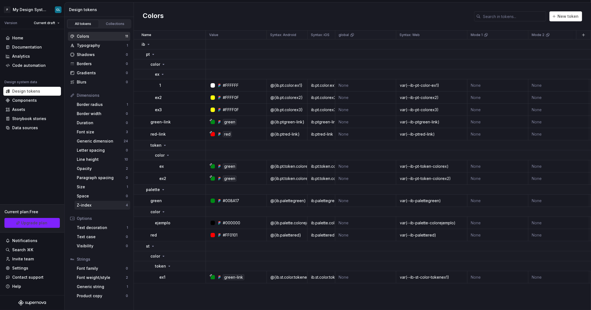
click at [110, 163] on div "Z-index 4" at bounding box center [103, 205] width 56 height 9
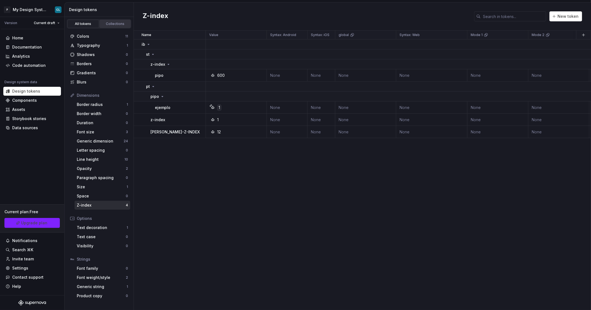
click at [118, 21] on link "Collections" at bounding box center [115, 24] width 32 height 8
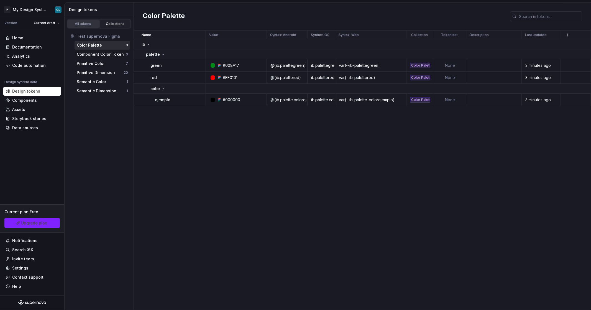
click at [83, 25] on div "All tokens" at bounding box center [83, 24] width 28 height 4
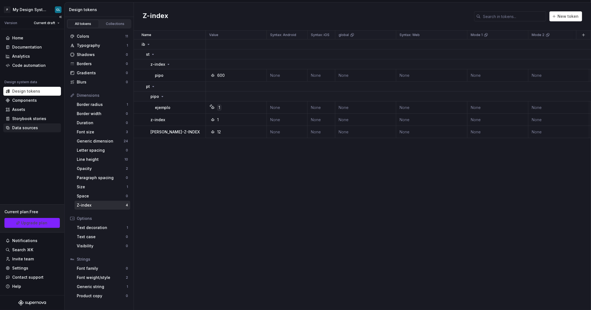
click at [33, 129] on div "Data sources" at bounding box center [25, 128] width 26 height 6
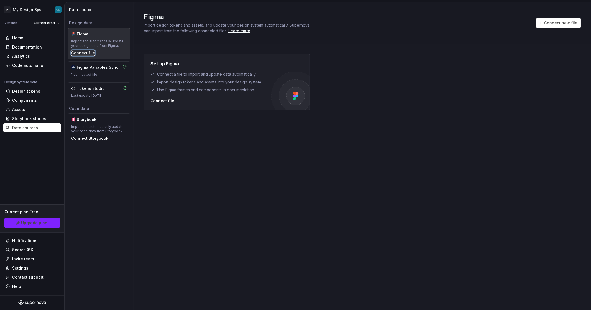
click at [80, 54] on div "Connect file" at bounding box center [83, 53] width 24 height 6
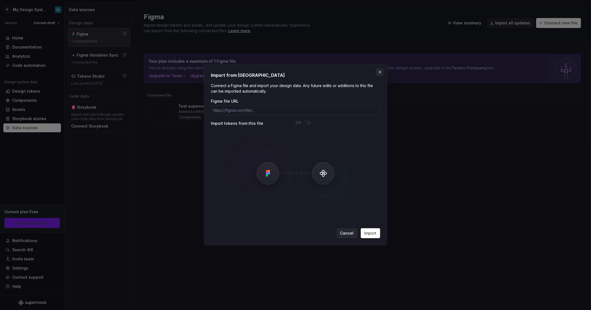
click at [381, 71] on button "button" at bounding box center [380, 72] width 8 height 8
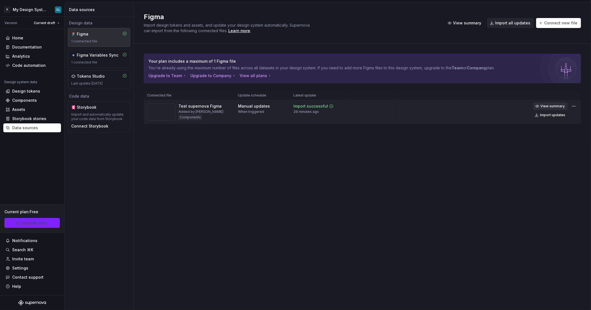
click at [546, 107] on span "View summary" at bounding box center [552, 106] width 24 height 4
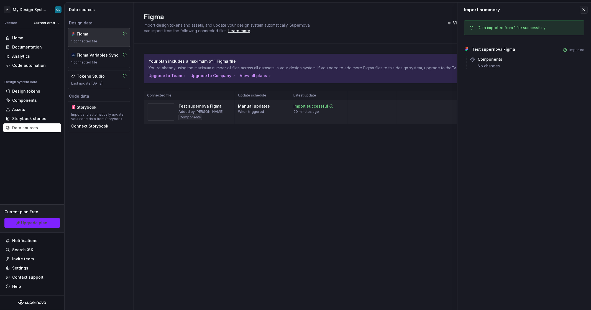
click at [409, 116] on td "View summary Import updates" at bounding box center [488, 110] width 184 height 21
click at [581, 12] on button "button" at bounding box center [584, 10] width 8 height 8
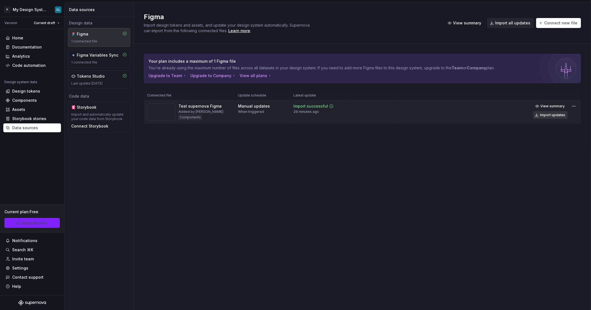
click at [554, 115] on div "Import updates" at bounding box center [552, 115] width 25 height 4
click at [26, 88] on div "Design tokens" at bounding box center [26, 91] width 28 height 6
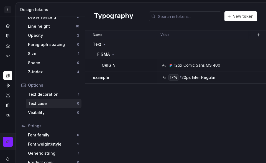
scroll to position [140, 0]
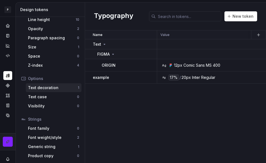
click at [56, 87] on div "Text decoration" at bounding box center [53, 88] width 50 height 6
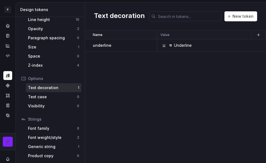
scroll to position [140, 0]
click at [9, 115] on icon "Data sources" at bounding box center [7, 115] width 3 height 3
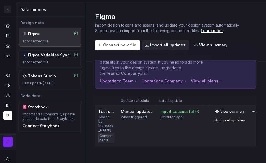
scroll to position [30, 0]
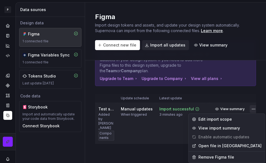
click at [245, 108] on html "P My Design System CL Design system data Data sources Design data Figma 1 conne…" at bounding box center [133, 81] width 266 height 163
click at [209, 120] on div "Edit import scope" at bounding box center [229, 120] width 63 height 6
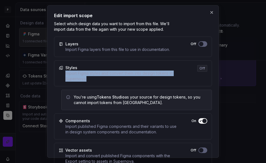
drag, startPoint x: 65, startPoint y: 73, endPoint x: 103, endPoint y: 80, distance: 39.1
click at [103, 81] on div "Styles Import Figma styles and convert them into design tokens in Supernova. Off" at bounding box center [133, 73] width 158 height 26
click at [103, 80] on div "Import Figma styles and convert them into design tokens in Supernova." at bounding box center [123, 76] width 117 height 11
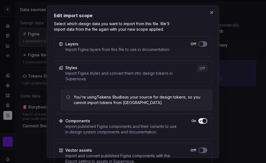
click at [202, 68] on div "Off" at bounding box center [202, 68] width 10 height 7
click at [137, 102] on div "You're using Tokens Studio as your source for design tokens, so you cannot impo…" at bounding box center [140, 99] width 133 height 11
click at [211, 12] on button "button" at bounding box center [212, 13] width 8 height 8
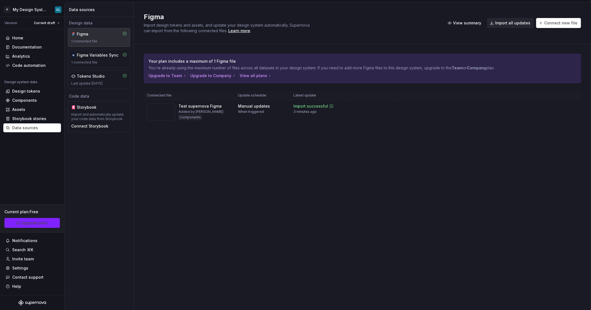
scroll to position [0, 0]
click at [99, 83] on div "Last update 2 months ago" at bounding box center [99, 83] width 56 height 4
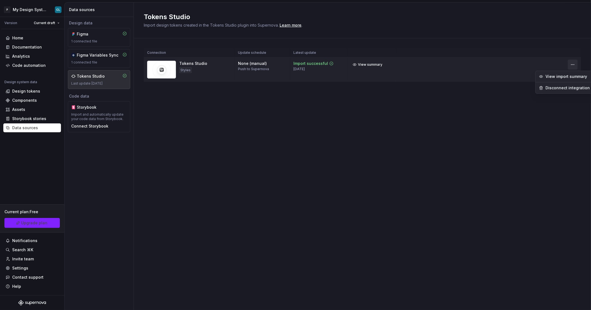
click at [266, 64] on html "P My Design System CL Version Current draft Home Documentation Analytics Code a…" at bounding box center [295, 155] width 591 height 310
click at [266, 85] on div "Disconnect integration" at bounding box center [567, 88] width 44 height 6
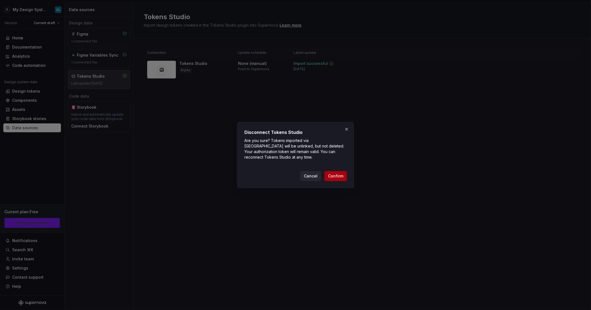
click at [266, 163] on button "Confirm" at bounding box center [335, 176] width 22 height 10
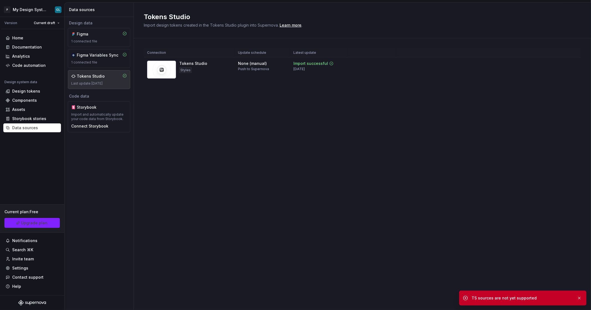
click at [103, 61] on div "1 connected file" at bounding box center [99, 62] width 56 height 4
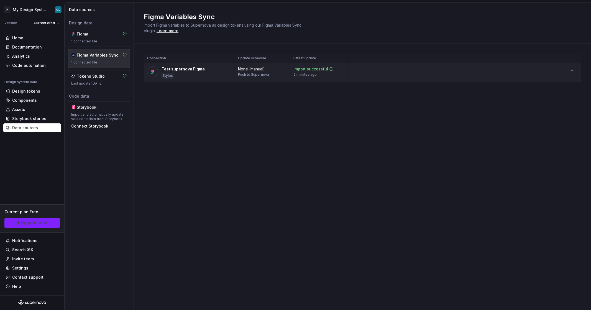
click at [266, 75] on div "None (manual) Push to Supernova" at bounding box center [262, 71] width 49 height 11
click at [266, 69] on html "P My Design System CL Version Current draft Home Documentation Analytics Code a…" at bounding box center [295, 155] width 591 height 310
click at [266, 83] on html "P My Design System CL Version Current draft Home Documentation Analytics Code a…" at bounding box center [295, 155] width 591 height 310
click at [116, 42] on div "1 connected file" at bounding box center [99, 41] width 56 height 4
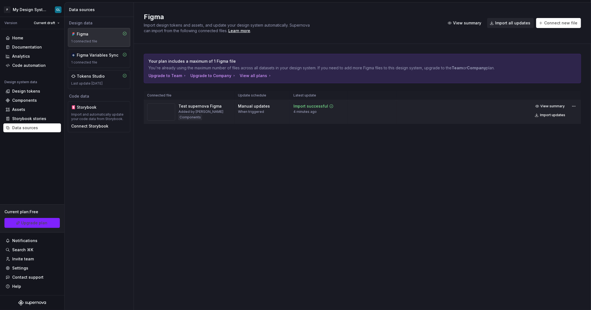
click at [266, 113] on div "Manual updates When triggered" at bounding box center [254, 108] width 32 height 11
click at [266, 107] on span "View summary" at bounding box center [552, 106] width 24 height 4
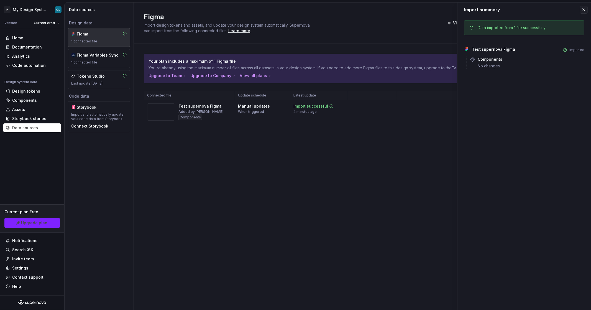
click at [266, 140] on div "Your plan includes a maximum of 1 Figma file You're already using the maximum n…" at bounding box center [362, 94] width 437 height 101
click at [266, 11] on button "button" at bounding box center [584, 10] width 8 height 8
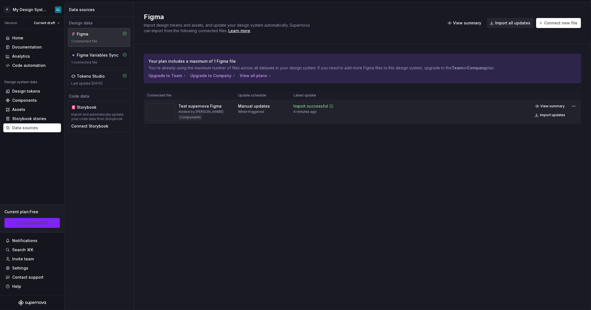
click at [266, 106] on div "View summary Import updates" at bounding box center [555, 110] width 45 height 17
click at [266, 106] on html "P My Design System CL Version Current draft Home Documentation Analytics Code a…" at bounding box center [295, 155] width 591 height 310
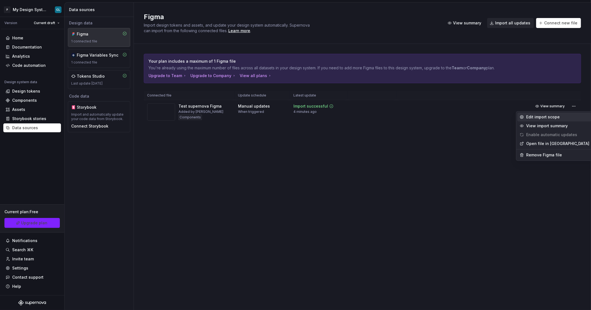
click at [266, 115] on div "Edit import scope" at bounding box center [557, 117] width 63 height 6
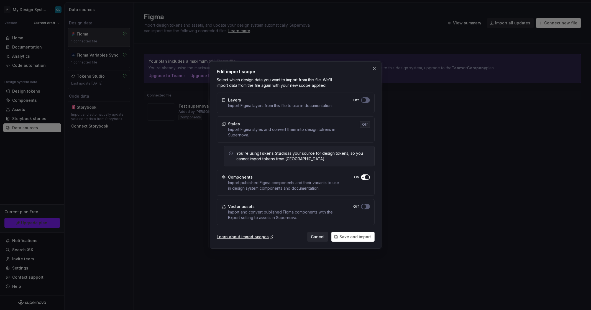
click at [266, 125] on div "Off" at bounding box center [365, 124] width 10 height 7
click at [266, 100] on span "button" at bounding box center [363, 100] width 4 height 4
click at [266, 163] on span "Cancel" at bounding box center [318, 237] width 14 height 6
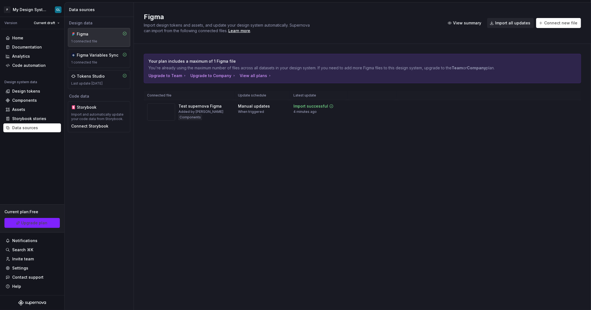
click at [99, 89] on div "Design data Figma 1 connected file Figma Variables Sync 1 connected file Tokens…" at bounding box center [99, 76] width 69 height 119
click at [101, 83] on div "Last update 2 months ago" at bounding box center [99, 83] width 56 height 4
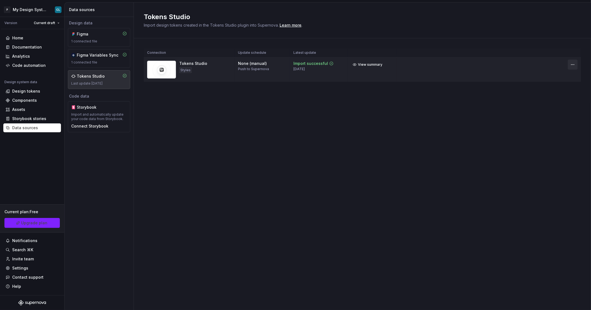
click at [266, 65] on html "P My Design System CL Version Current draft Home Documentation Analytics Code a…" at bounding box center [295, 155] width 591 height 310
click at [266, 88] on div "Disconnect integration" at bounding box center [567, 88] width 44 height 6
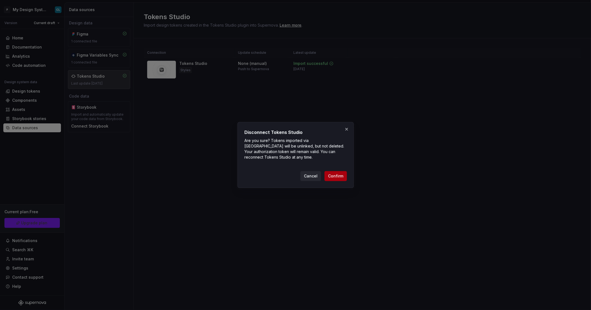
click at [266, 163] on span "Confirm" at bounding box center [335, 176] width 15 height 6
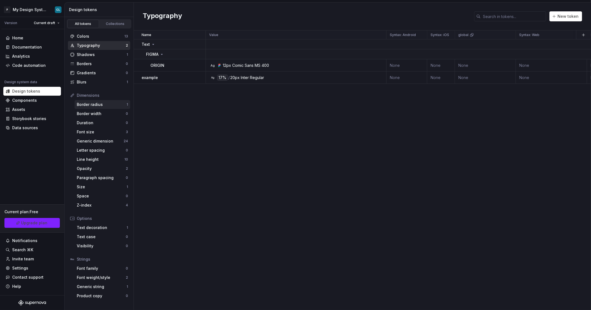
click at [97, 104] on div "Border radius" at bounding box center [102, 105] width 50 height 6
click at [35, 130] on div "Data sources" at bounding box center [25, 128] width 26 height 6
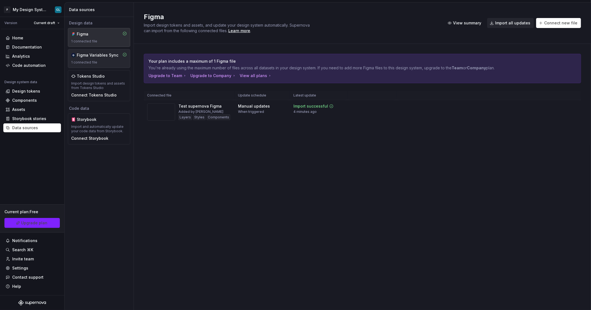
click at [83, 65] on div "Figma Variables Sync 1 connected file" at bounding box center [99, 58] width 62 height 19
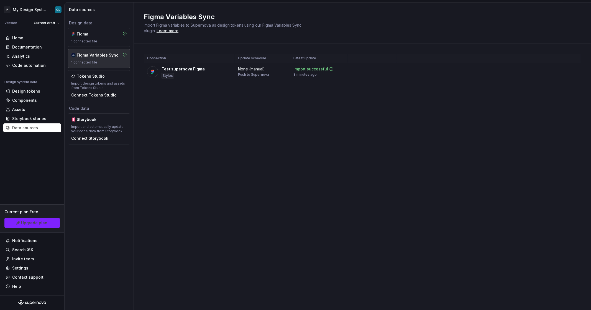
click at [572, 72] on html "P My Design System CL Version Current draft Home Documentation Analytics Code a…" at bounding box center [295, 155] width 591 height 310
click at [569, 83] on div "Disconnect plugin" at bounding box center [569, 82] width 36 height 6
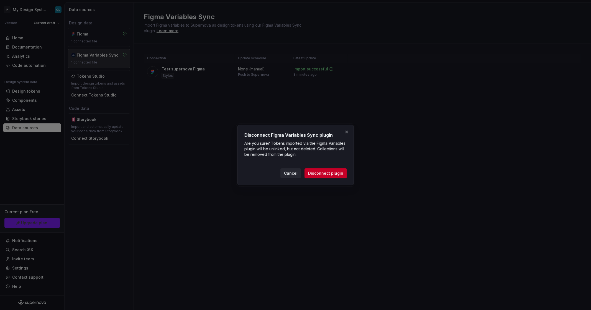
click at [322, 180] on div "Disconnect Figma Variables Sync plugin Are you sure? Tokens imported via the Fi…" at bounding box center [295, 155] width 116 height 60
click at [323, 176] on span "Disconnect plugin" at bounding box center [325, 173] width 35 height 6
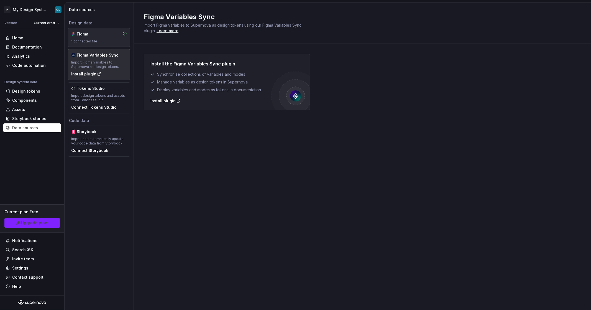
click at [109, 44] on div "Figma 1 connected file" at bounding box center [99, 37] width 62 height 19
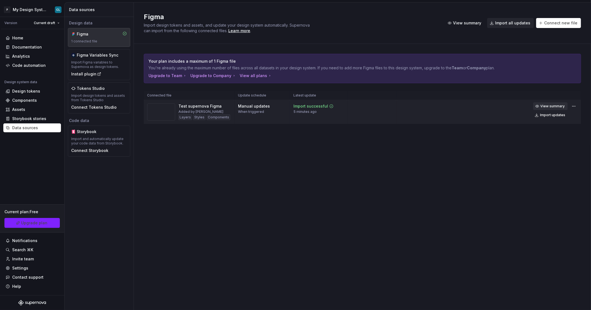
click at [563, 105] on span "View summary" at bounding box center [552, 106] width 24 height 4
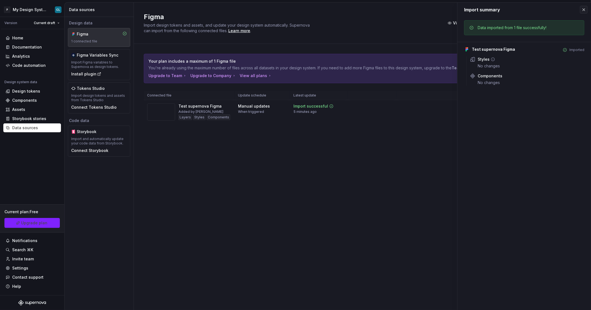
click at [491, 59] on icon at bounding box center [492, 59] width 4 height 4
click at [493, 59] on icon at bounding box center [492, 59] width 4 height 4
click at [377, 127] on div "Your plan includes a maximum of 1 Figma file You're already using the maximum n…" at bounding box center [362, 94] width 437 height 101
click at [582, 8] on button "button" at bounding box center [584, 10] width 8 height 8
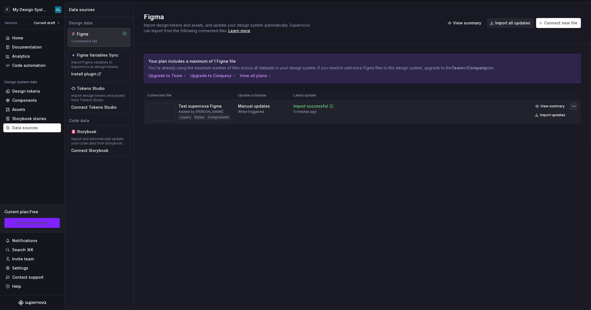
click at [571, 107] on html "P My Design System CL Version Current draft Home Documentation Analytics Code a…" at bounding box center [295, 155] width 591 height 310
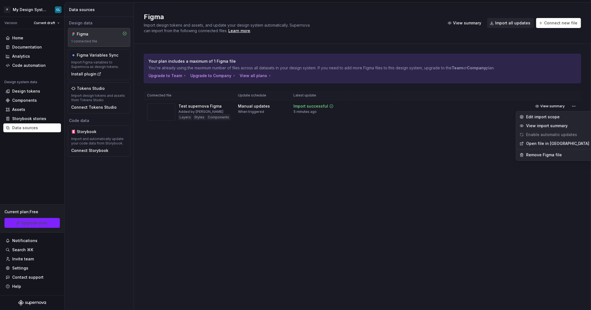
click at [551, 141] on link "Open file in [GEOGRAPHIC_DATA]" at bounding box center [557, 144] width 63 height 6
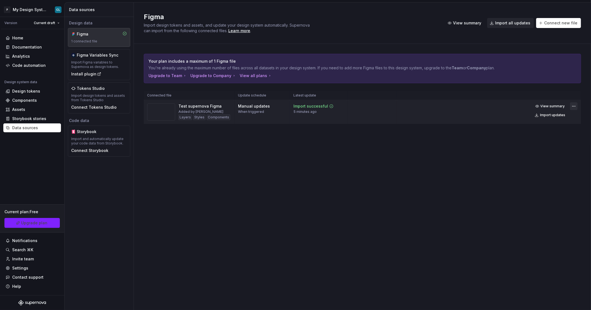
click at [576, 107] on html "P My Design System CL Version Current draft Home Documentation Analytics Code a…" at bounding box center [295, 155] width 591 height 310
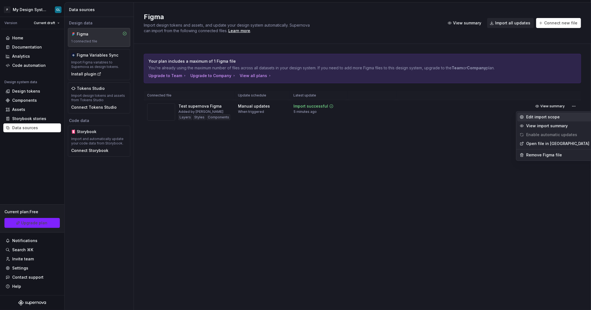
click at [543, 116] on div "Edit import scope" at bounding box center [557, 117] width 63 height 6
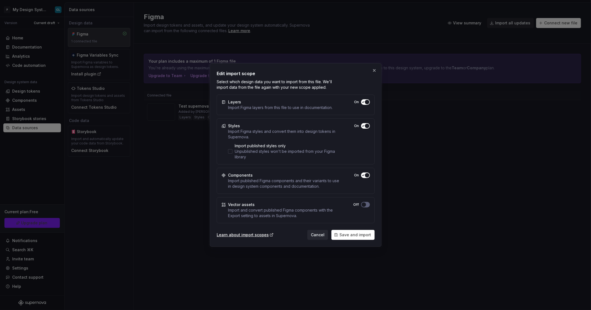
click at [369, 205] on div "Vector assets Import and convert published Figma components with the Export set…" at bounding box center [296, 210] width 158 height 26
click at [366, 105] on button "On" at bounding box center [365, 102] width 9 height 6
drag, startPoint x: 222, startPoint y: 211, endPoint x: 345, endPoint y: 215, distance: 123.0
click at [345, 215] on div "Vector assets Import and convert published Figma components with the Export set…" at bounding box center [296, 210] width 158 height 26
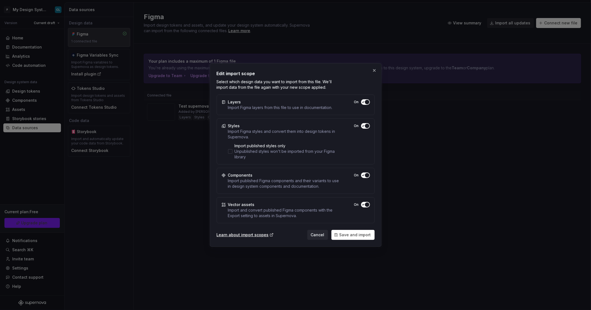
click at [362, 104] on icon "button" at bounding box center [363, 101] width 4 height 3
click at [355, 233] on span "Save and import" at bounding box center [355, 235] width 32 height 6
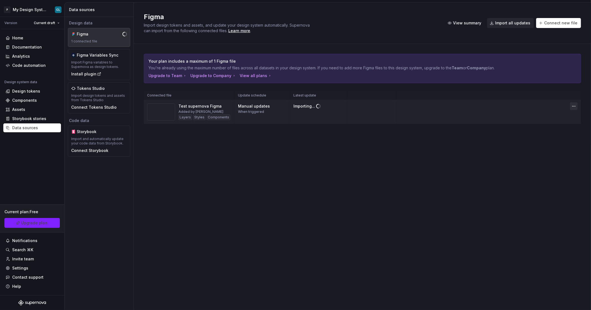
click at [570, 106] on html "P My Design System CL Version Current draft Home Documentation Analytics Code a…" at bounding box center [295, 155] width 591 height 310
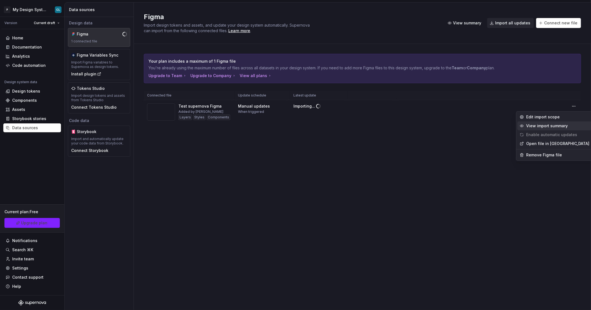
click at [554, 127] on div "View import summary" at bounding box center [557, 126] width 63 height 6
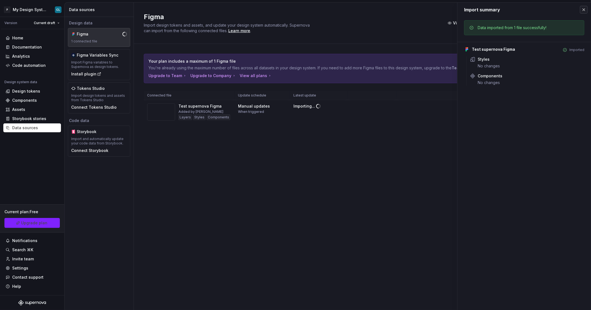
click at [584, 9] on button "button" at bounding box center [584, 10] width 8 height 8
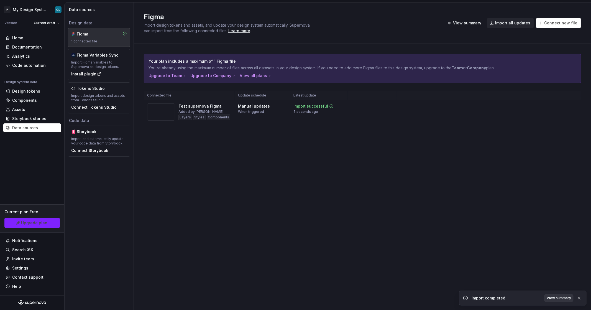
click at [560, 298] on span "View summary" at bounding box center [558, 298] width 24 height 4
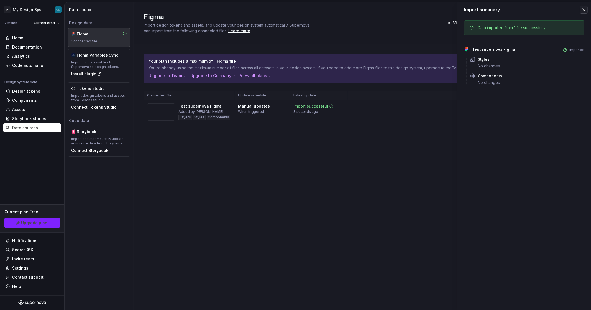
click at [585, 13] on button "button" at bounding box center [584, 10] width 8 height 8
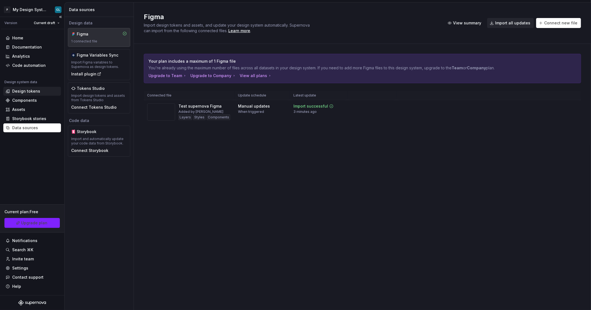
click at [35, 92] on div "Design tokens" at bounding box center [26, 91] width 28 height 6
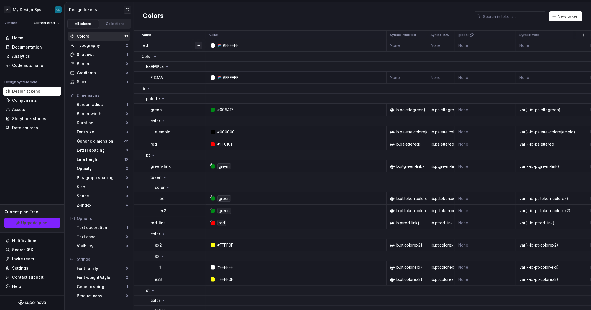
click at [199, 44] on button "button" at bounding box center [198, 46] width 8 height 8
click at [110, 56] on div "Shadows" at bounding box center [102, 55] width 50 height 6
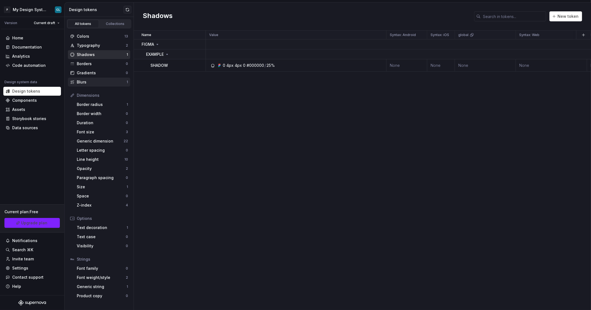
click at [87, 85] on div "Blurs 1" at bounding box center [99, 82] width 62 height 9
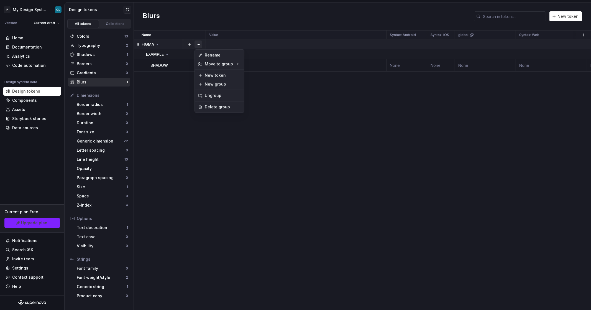
click at [199, 46] on button "button" at bounding box center [198, 44] width 8 height 8
click at [212, 108] on div "Delete group" at bounding box center [223, 107] width 36 height 6
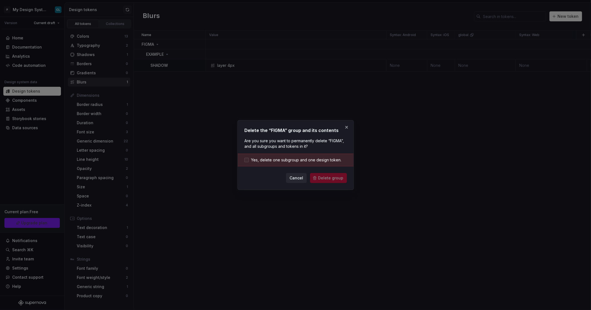
click at [310, 160] on span "Yes, delete one subgroup and one design token." at bounding box center [296, 160] width 90 height 6
click at [333, 176] on span "Delete group" at bounding box center [330, 178] width 25 height 6
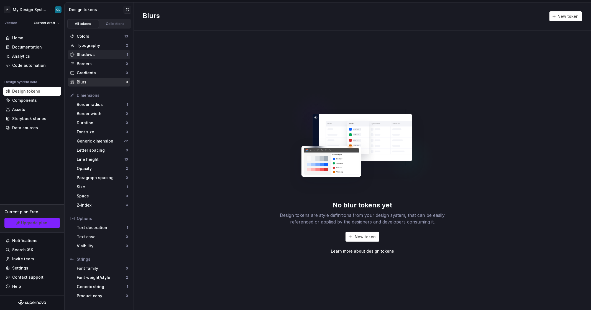
click at [89, 55] on div "Shadows" at bounding box center [102, 55] width 50 height 6
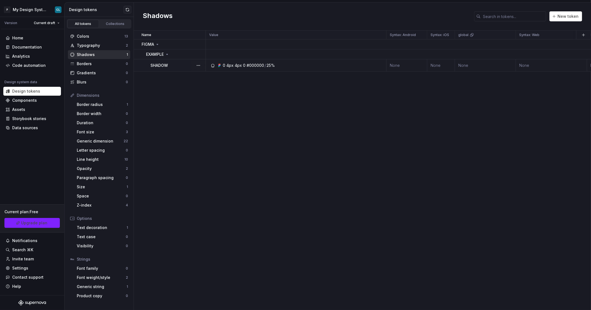
click at [238, 65] on div "4px" at bounding box center [238, 66] width 7 height 6
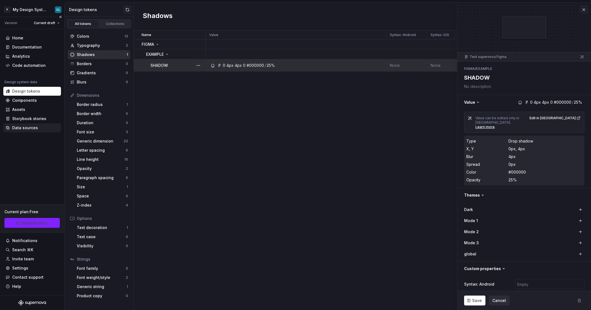
click at [24, 126] on div "Data sources" at bounding box center [25, 128] width 26 height 6
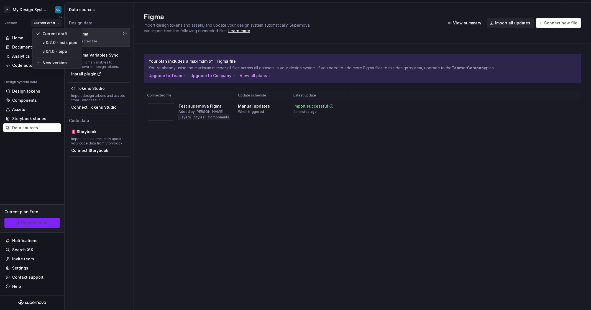
click at [45, 23] on html "P My Design System CL Version Current draft Home Documentation Analytics Code a…" at bounding box center [295, 155] width 591 height 310
click at [29, 158] on html "P My Design System CL Version Current draft Home Documentation Analytics Code a…" at bounding box center [295, 155] width 591 height 310
click at [31, 44] on div "Documentation" at bounding box center [27, 47] width 30 height 6
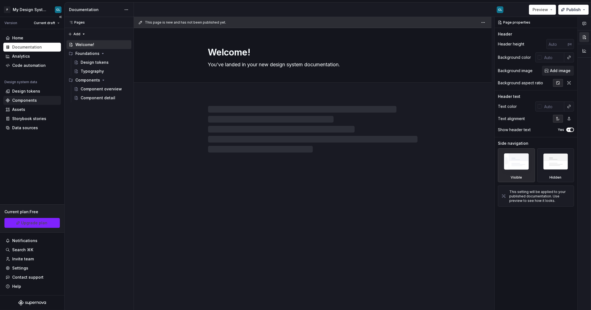
click at [23, 97] on div "Components" at bounding box center [32, 100] width 58 height 9
click at [23, 95] on div "Design tokens" at bounding box center [32, 91] width 58 height 9
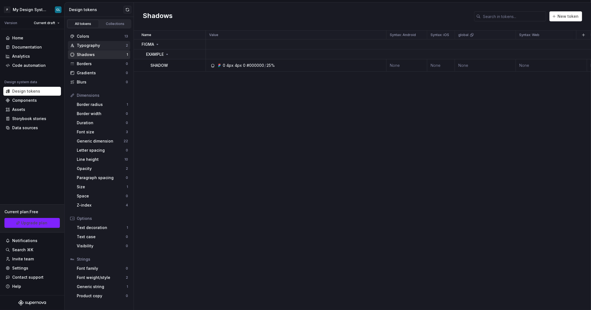
click at [97, 46] on div "Typography" at bounding box center [101, 46] width 49 height 6
click at [235, 65] on div "Comic Sans MS" at bounding box center [247, 66] width 28 height 6
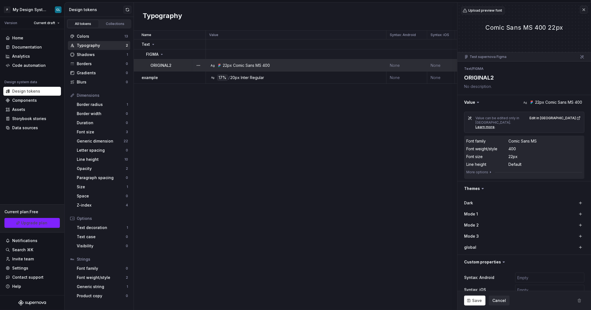
type textarea "*"
click at [482, 170] on button "More options" at bounding box center [479, 172] width 26 height 4
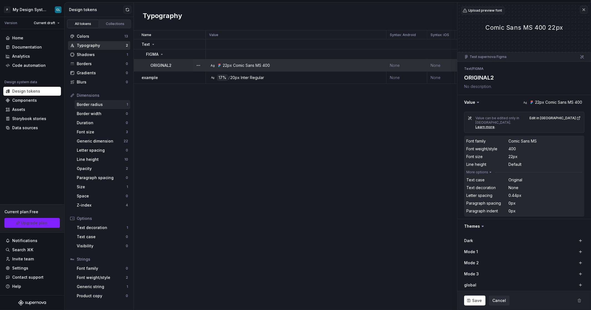
click at [109, 107] on div "Border radius 1" at bounding box center [103, 104] width 56 height 9
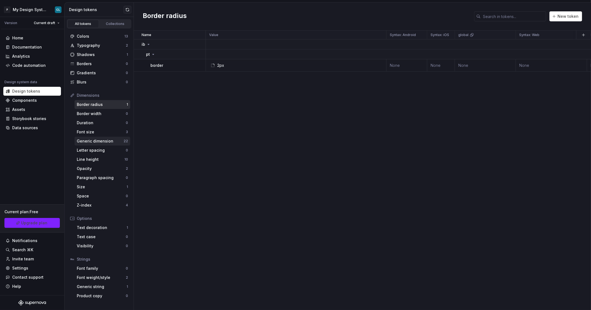
click at [102, 142] on div "Generic dimension" at bounding box center [100, 141] width 47 height 6
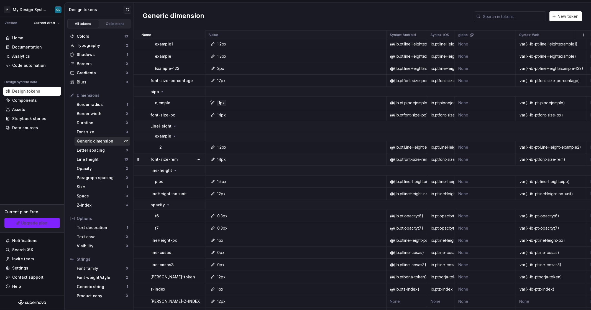
scroll to position [99, 0]
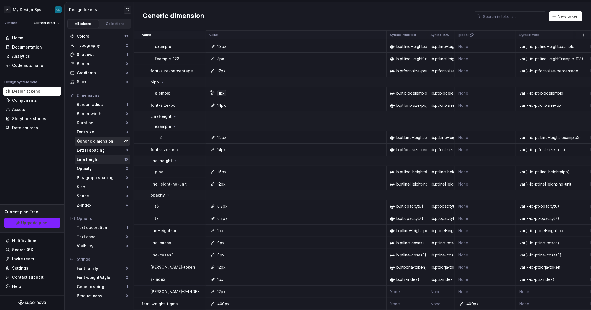
click at [102, 158] on div "Line height" at bounding box center [101, 159] width 48 height 6
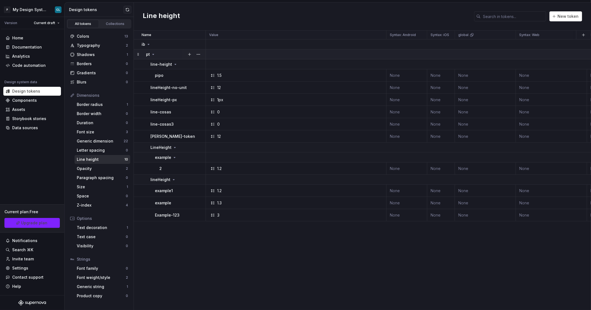
click at [152, 55] on icon at bounding box center [153, 54] width 4 height 4
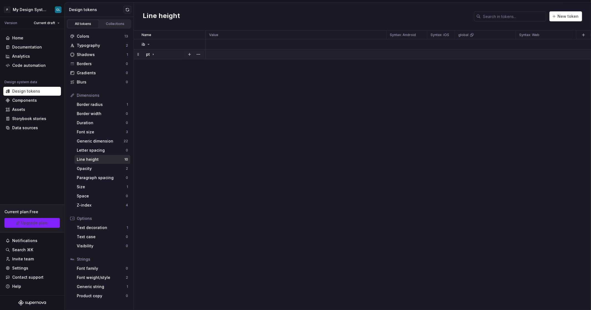
click at [152, 55] on icon at bounding box center [153, 54] width 4 height 4
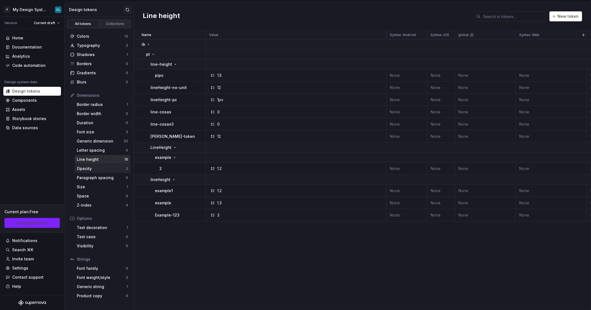
click at [109, 169] on div "Opacity" at bounding box center [101, 169] width 49 height 6
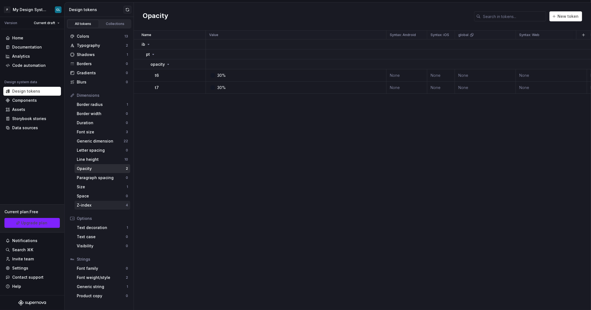
click at [96, 201] on div "Z-index 4" at bounding box center [103, 205] width 56 height 9
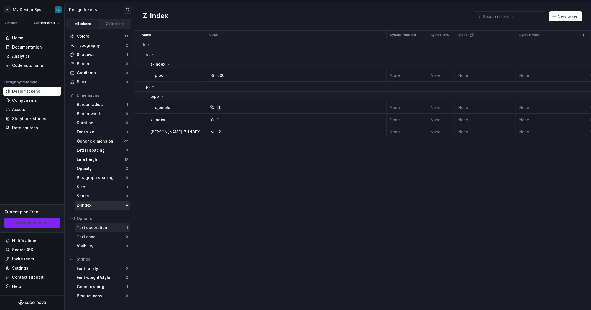
click at [97, 227] on div "Text decoration" at bounding box center [102, 228] width 50 height 6
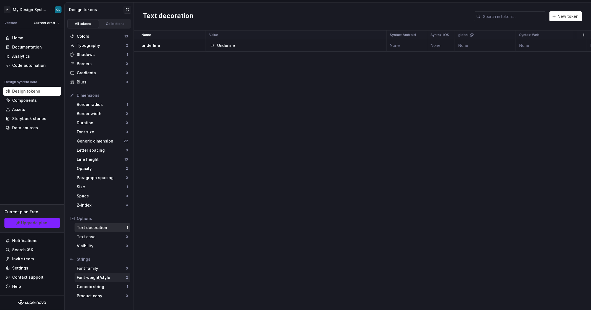
click at [105, 275] on div "Font weight/style" at bounding box center [101, 277] width 49 height 6
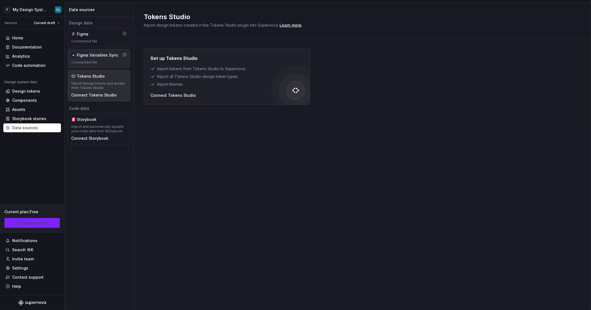
click at [100, 56] on div "Figma Variables Sync" at bounding box center [98, 55] width 42 height 6
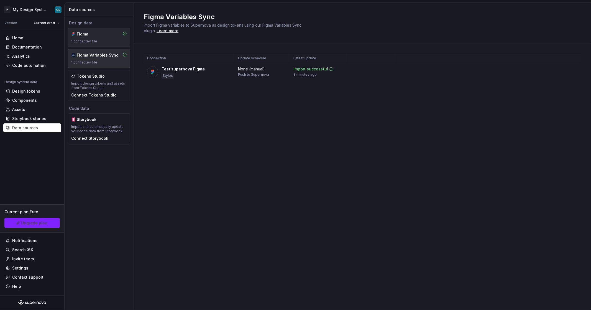
click at [99, 37] on div "Figma 1 connected file" at bounding box center [99, 37] width 56 height 12
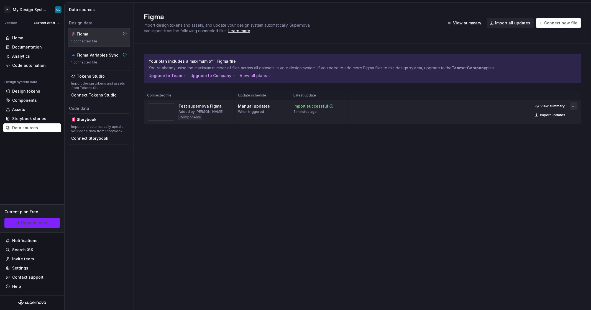
click at [577, 106] on html "P My Design System CL Version Current draft Home Documentation Analytics Code a…" at bounding box center [295, 155] width 591 height 310
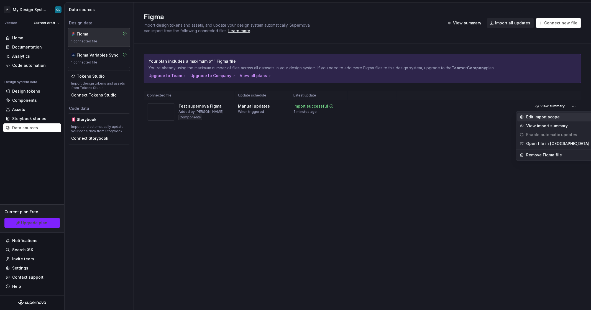
click at [560, 117] on div "Edit import scope" at bounding box center [557, 117] width 63 height 6
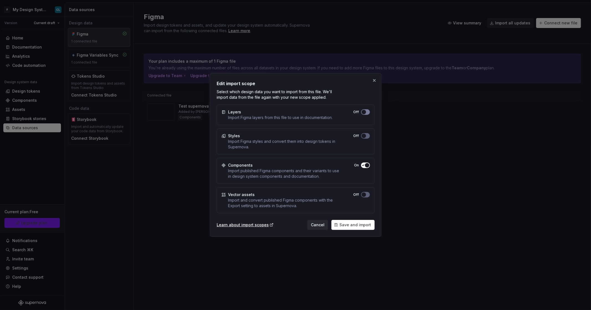
click at [367, 111] on button "Off" at bounding box center [365, 112] width 9 height 6
drag, startPoint x: 237, startPoint y: 140, endPoint x: 303, endPoint y: 147, distance: 66.8
click at [303, 147] on div "Import Figma styles and convert them into design tokens in Supernova." at bounding box center [283, 143] width 111 height 11
click at [370, 135] on div "Styles Import Figma styles and convert them into design tokens in Supernova. Off" at bounding box center [296, 141] width 158 height 26
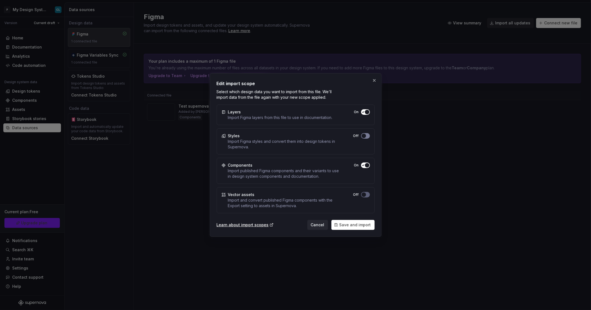
click at [367, 135] on button "Off" at bounding box center [365, 136] width 9 height 6
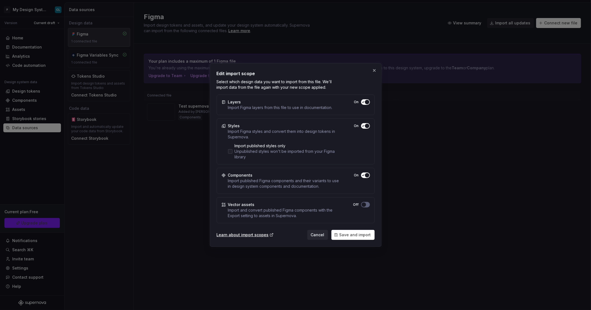
click at [252, 153] on div "Unpublished styles won't be imported from your Figma library" at bounding box center [287, 153] width 105 height 11
click at [361, 238] on button "Save and import" at bounding box center [352, 235] width 43 height 10
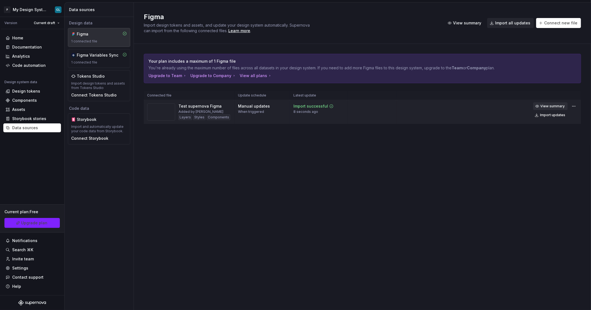
click at [551, 105] on span "View summary" at bounding box center [552, 106] width 24 height 4
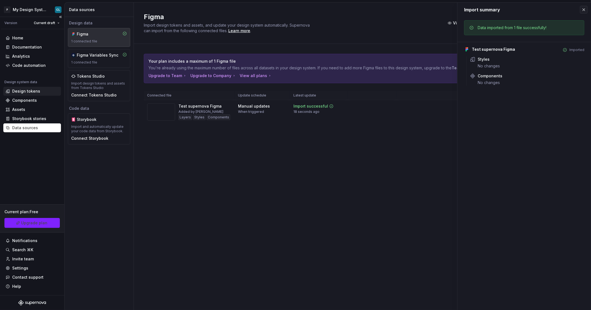
click at [30, 91] on div "Design tokens" at bounding box center [26, 91] width 28 height 6
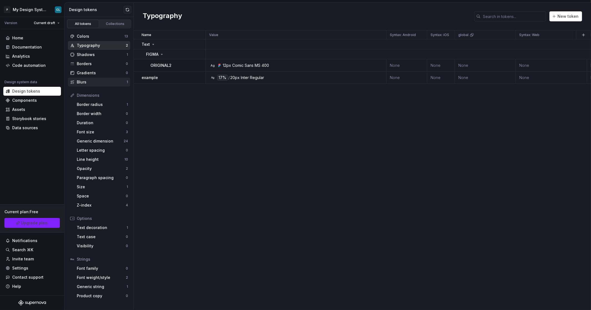
click at [88, 80] on div "Blurs" at bounding box center [102, 82] width 50 height 6
click at [84, 36] on div "Colors" at bounding box center [101, 37] width 48 height 6
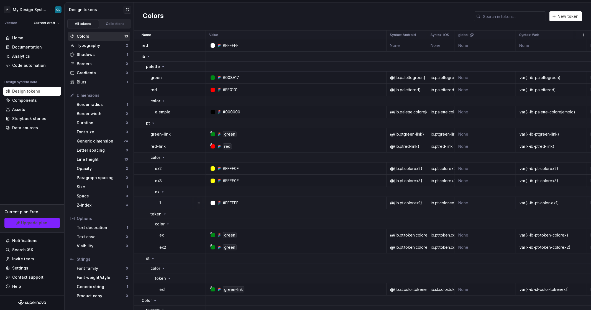
scroll to position [19, 0]
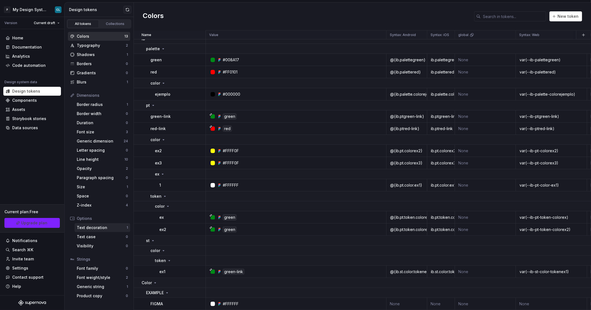
click at [106, 227] on div "Text decoration" at bounding box center [102, 228] width 50 height 6
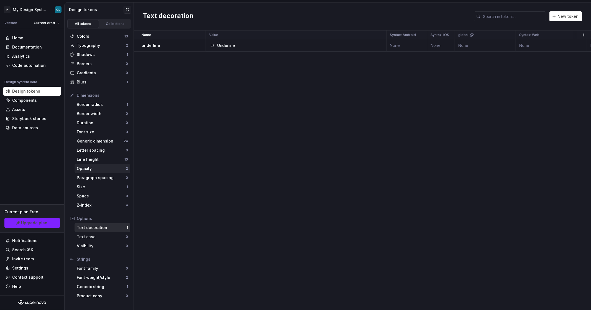
click at [108, 169] on div "Opacity" at bounding box center [101, 169] width 49 height 6
click at [103, 140] on div "Generic dimension" at bounding box center [100, 141] width 47 height 6
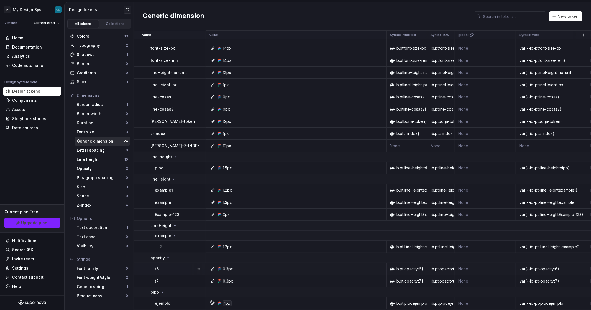
scroll to position [133, 0]
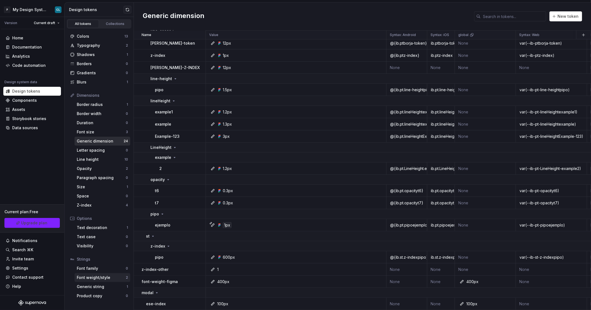
click at [94, 279] on div "Font weight/style" at bounding box center [101, 277] width 49 height 6
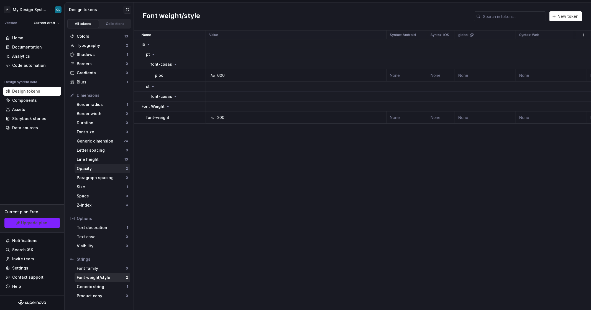
click at [94, 169] on div "Opacity" at bounding box center [101, 169] width 49 height 6
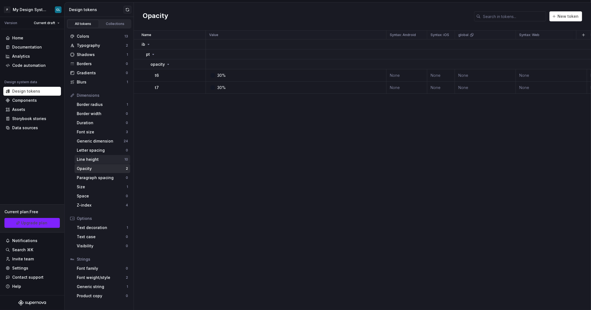
click at [91, 162] on div "Line height 10" at bounding box center [103, 159] width 56 height 9
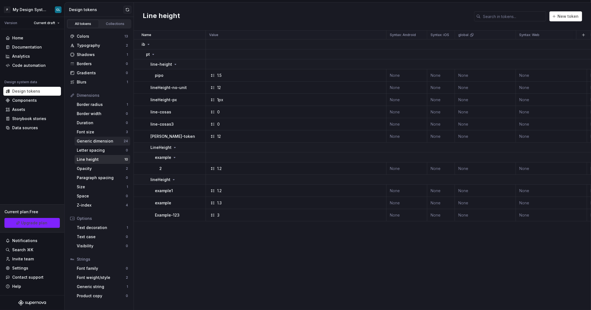
click at [90, 142] on div "Generic dimension" at bounding box center [100, 141] width 47 height 6
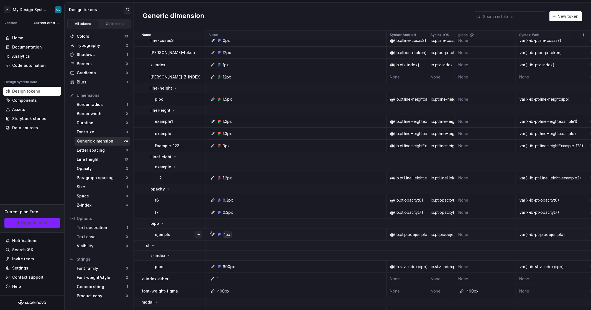
scroll to position [133, 0]
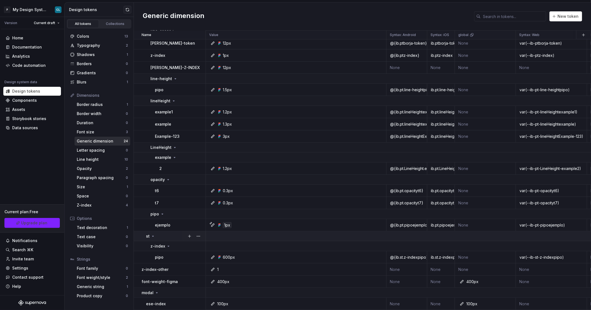
click at [153, 234] on icon at bounding box center [153, 236] width 4 height 4
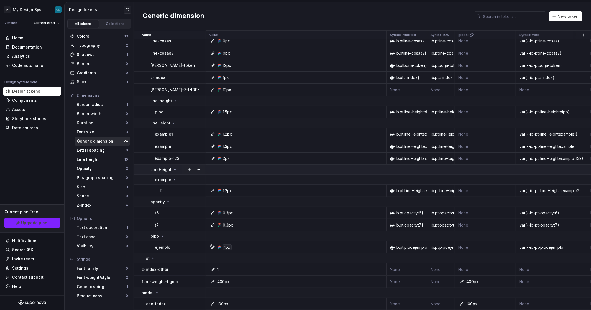
click at [158, 170] on td "LineHeight" at bounding box center [170, 170] width 72 height 10
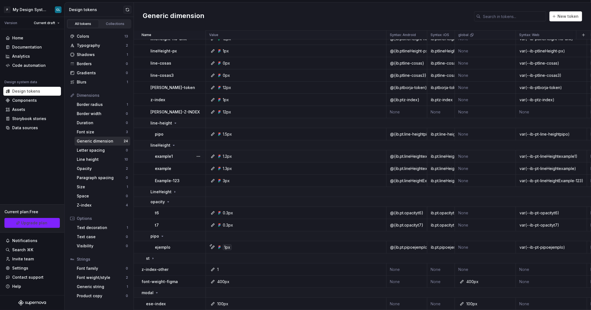
scroll to position [7, 0]
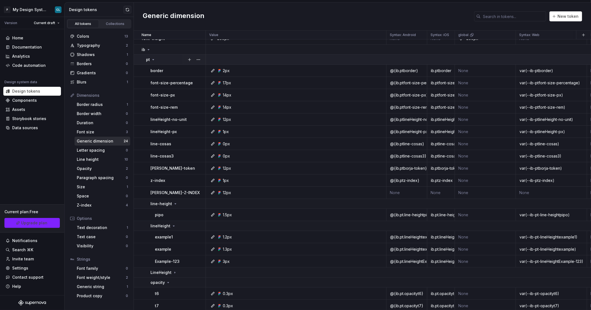
click at [155, 57] on div "pt" at bounding box center [150, 60] width 9 height 6
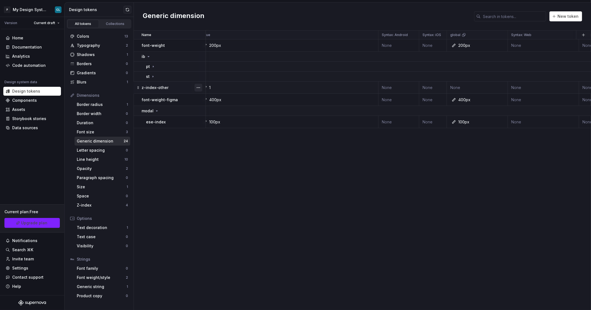
scroll to position [0, 0]
click at [199, 86] on button "button" at bounding box center [198, 88] width 8 height 8
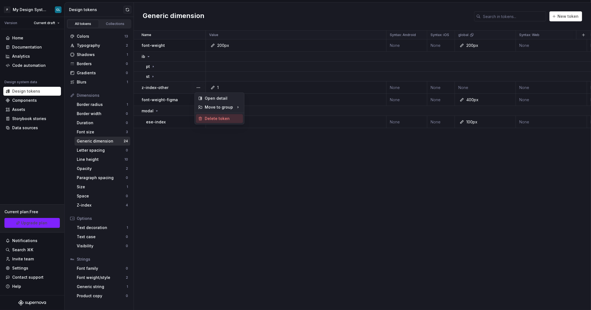
click at [212, 115] on div "Delete token" at bounding box center [219, 118] width 47 height 9
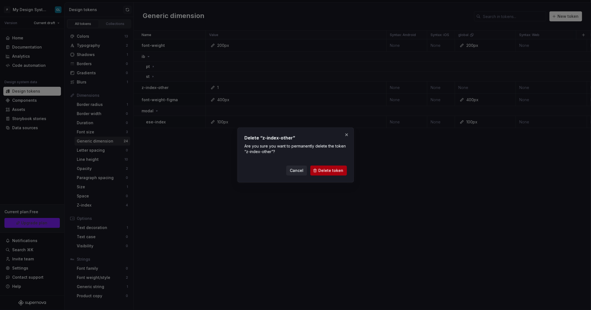
click at [336, 175] on button "Delete token" at bounding box center [328, 170] width 37 height 10
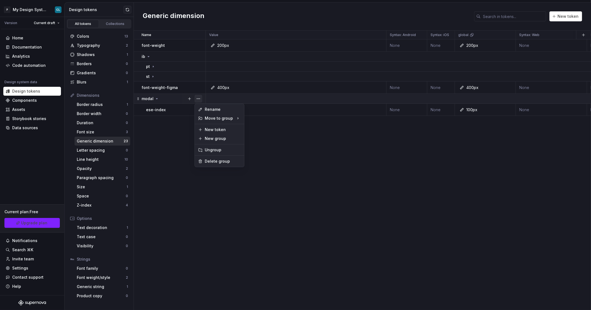
click at [199, 98] on button "button" at bounding box center [198, 99] width 8 height 8
drag, startPoint x: 220, startPoint y: 159, endPoint x: 217, endPoint y: 163, distance: 4.9
click at [217, 163] on div "Delete group" at bounding box center [223, 161] width 36 height 6
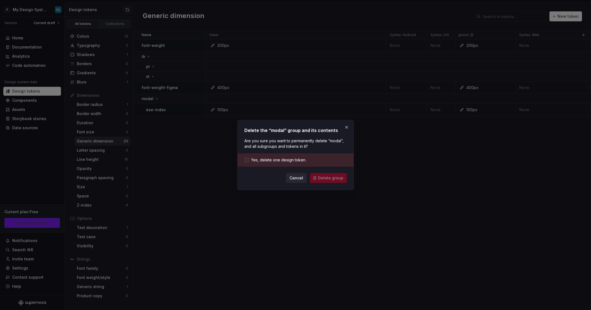
click at [283, 158] on span "Yes, delete one design token." at bounding box center [278, 160] width 55 height 6
click at [334, 178] on span "Delete group" at bounding box center [330, 178] width 25 height 6
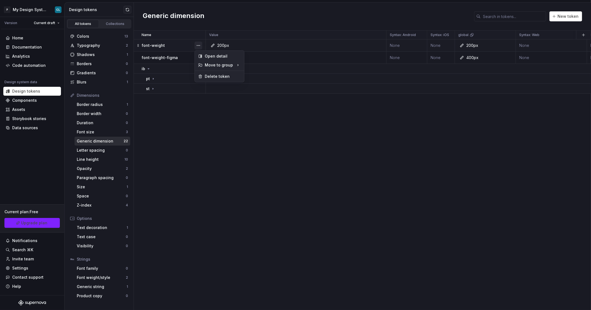
click at [199, 45] on button "button" at bounding box center [198, 46] width 8 height 8
click at [192, 110] on html "P My Design System CL Version Current draft Home Documentation Analytics Code a…" at bounding box center [295, 155] width 591 height 310
click at [105, 83] on div "Blurs" at bounding box center [102, 82] width 50 height 6
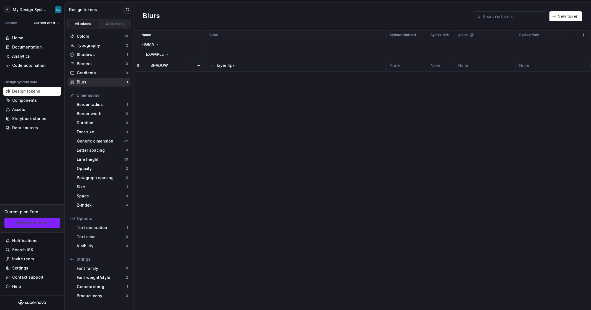
click at [220, 64] on div "layer" at bounding box center [221, 66] width 9 height 6
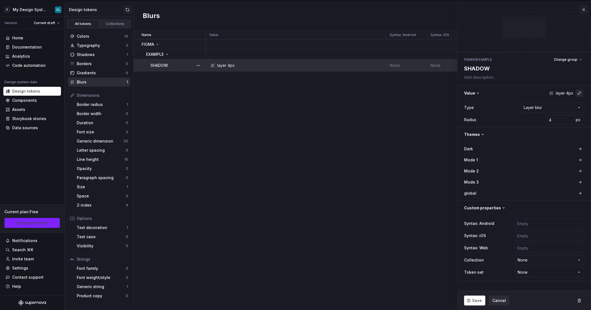
click at [580, 94] on button "button" at bounding box center [579, 93] width 8 height 8
click at [540, 116] on div "SHADOW" at bounding box center [537, 115] width 49 height 6
click at [377, 92] on html "**********" at bounding box center [295, 155] width 591 height 310
click at [108, 47] on div "Typography" at bounding box center [101, 46] width 49 height 6
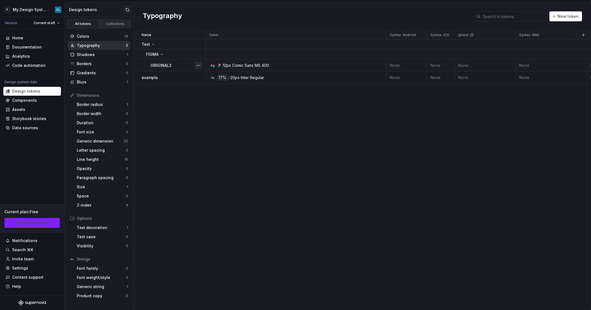
click at [197, 66] on button "button" at bounding box center [198, 65] width 8 height 8
click at [210, 75] on div "Open detail" at bounding box center [223, 76] width 36 height 6
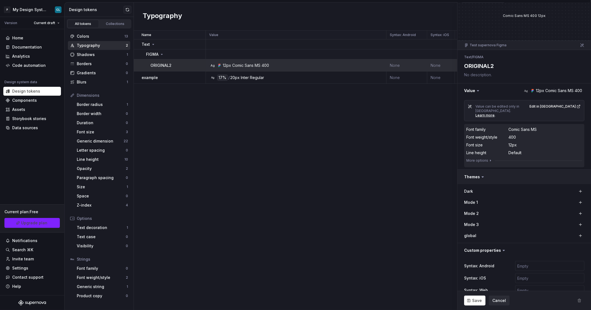
scroll to position [43, 0]
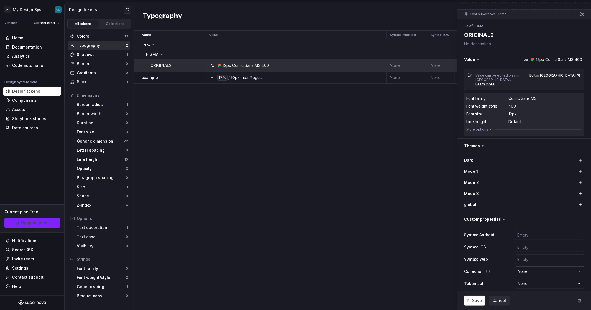
click at [536, 266] on html "P My Design System CL Version Current draft Home Documentation Analytics Code a…" at bounding box center [295, 155] width 591 height 310
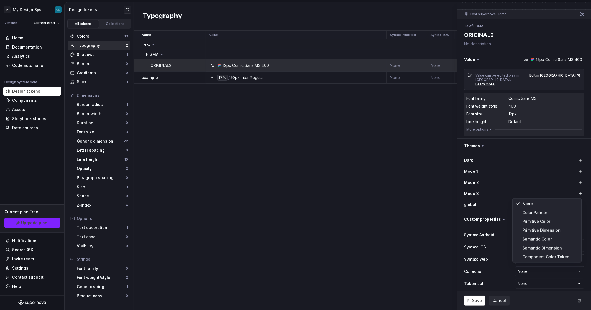
click at [537, 283] on html "P My Design System CL Version Current draft Home Documentation Analytics Code a…" at bounding box center [295, 155] width 591 height 310
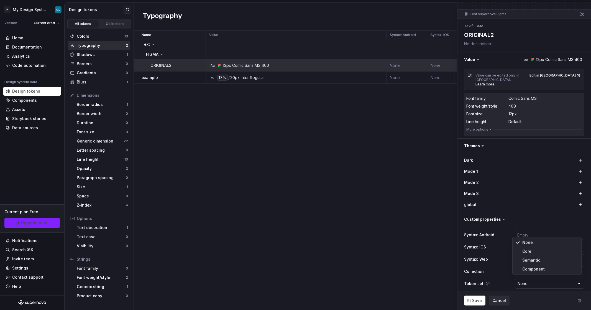
click at [537, 283] on html "P My Design System CL Version Current draft Home Documentation Analytics Code a…" at bounding box center [295, 155] width 591 height 310
click at [460, 216] on html "P My Design System CL Version Current draft Home Documentation Analytics Code a…" at bounding box center [295, 155] width 591 height 310
click at [467, 214] on button "button" at bounding box center [523, 219] width 133 height 14
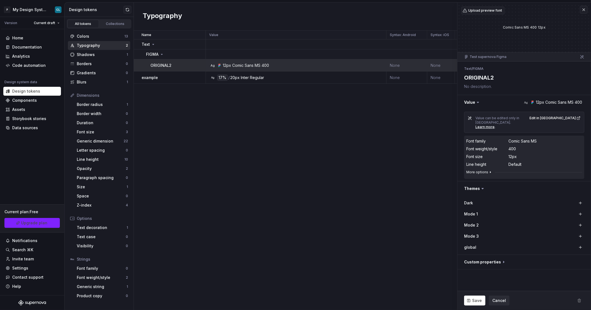
click at [485, 170] on button "More options" at bounding box center [479, 172] width 26 height 4
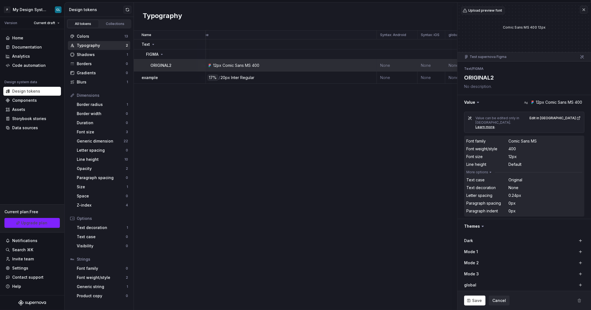
scroll to position [0, 13]
click at [103, 175] on div "Paragraph spacing" at bounding box center [101, 178] width 49 height 6
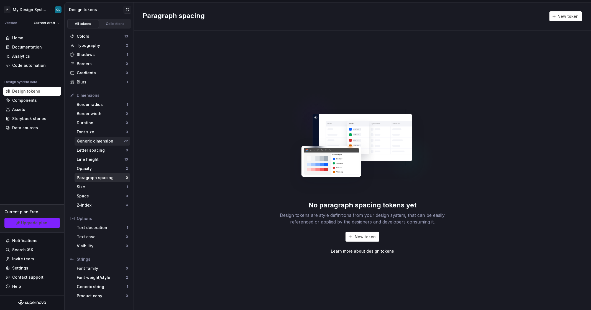
click at [120, 140] on div "Generic dimension" at bounding box center [100, 141] width 47 height 6
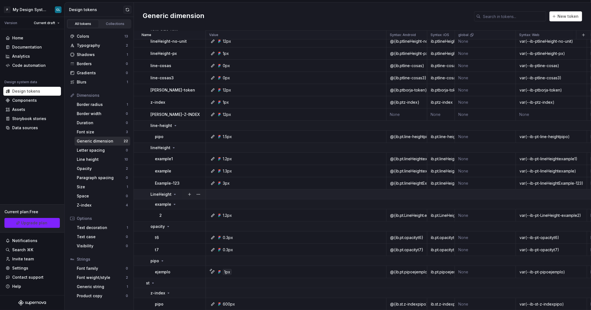
scroll to position [99, 0]
click at [103, 38] on div "Colors" at bounding box center [101, 37] width 48 height 6
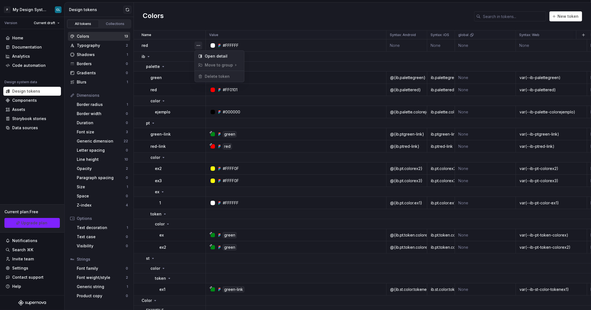
click at [198, 45] on button "button" at bounding box center [198, 46] width 8 height 8
click at [207, 75] on span "Delete token" at bounding box center [214, 76] width 36 height 9
click at [174, 45] on html "P My Design System CL Version Current draft Home Documentation Analytics Code a…" at bounding box center [295, 155] width 591 height 310
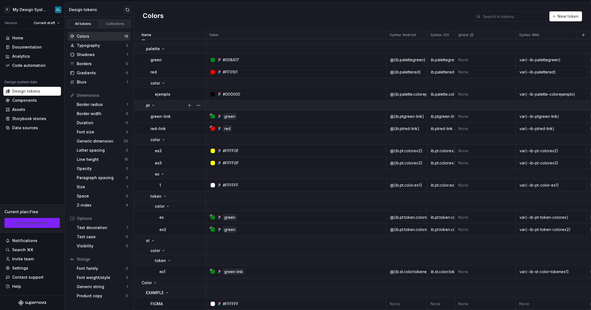
click at [151, 104] on icon at bounding box center [153, 105] width 4 height 4
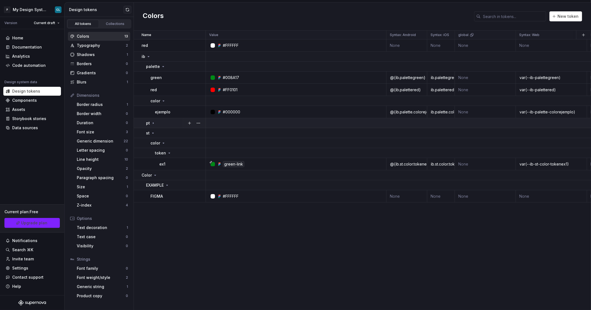
scroll to position [0, 0]
click at [149, 57] on icon at bounding box center [148, 56] width 4 height 4
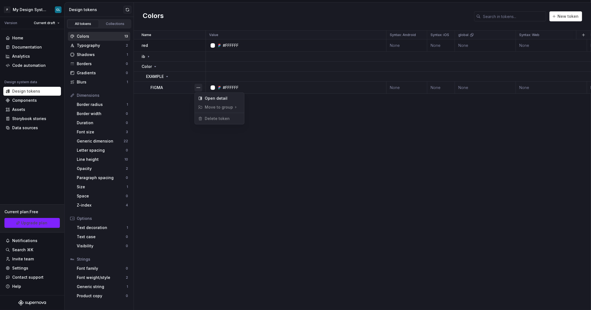
click at [201, 87] on button "button" at bounding box center [198, 88] width 8 height 8
click at [203, 96] on div "Open detail" at bounding box center [219, 98] width 47 height 9
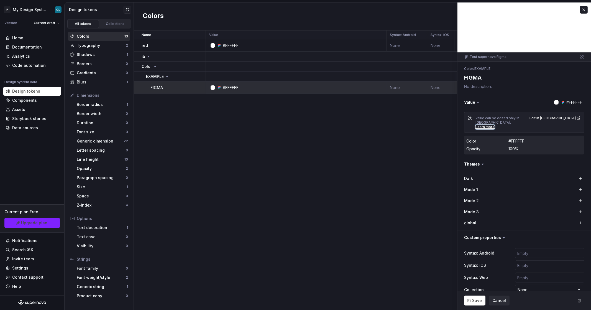
click at [485, 125] on div "Learn more" at bounding box center [484, 127] width 19 height 4
type textarea "*"
